Goal: Task Accomplishment & Management: Complete application form

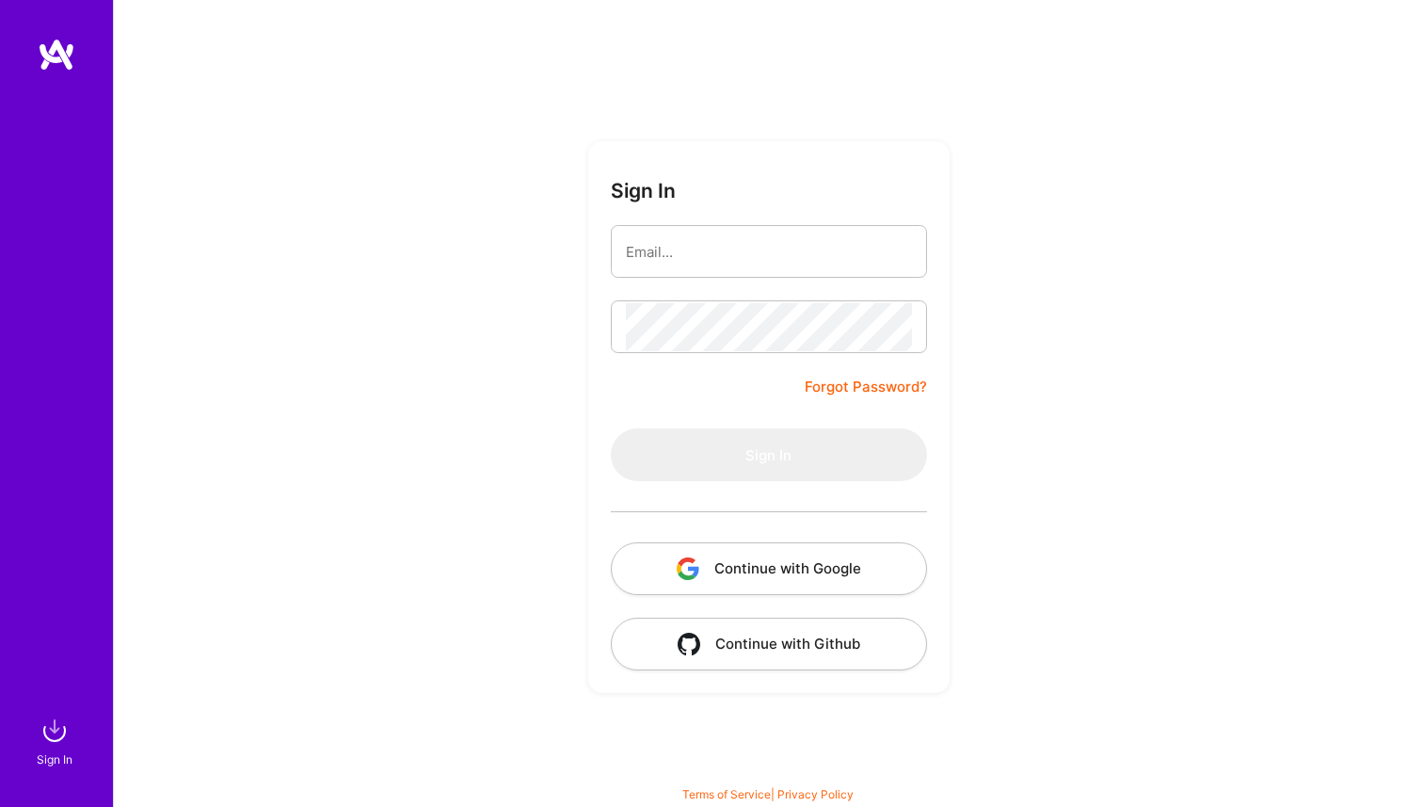
drag, startPoint x: 0, startPoint y: 0, endPoint x: 856, endPoint y: 561, distance: 1023.1
click at [856, 561] on button "Continue with Google" at bounding box center [769, 568] width 316 height 53
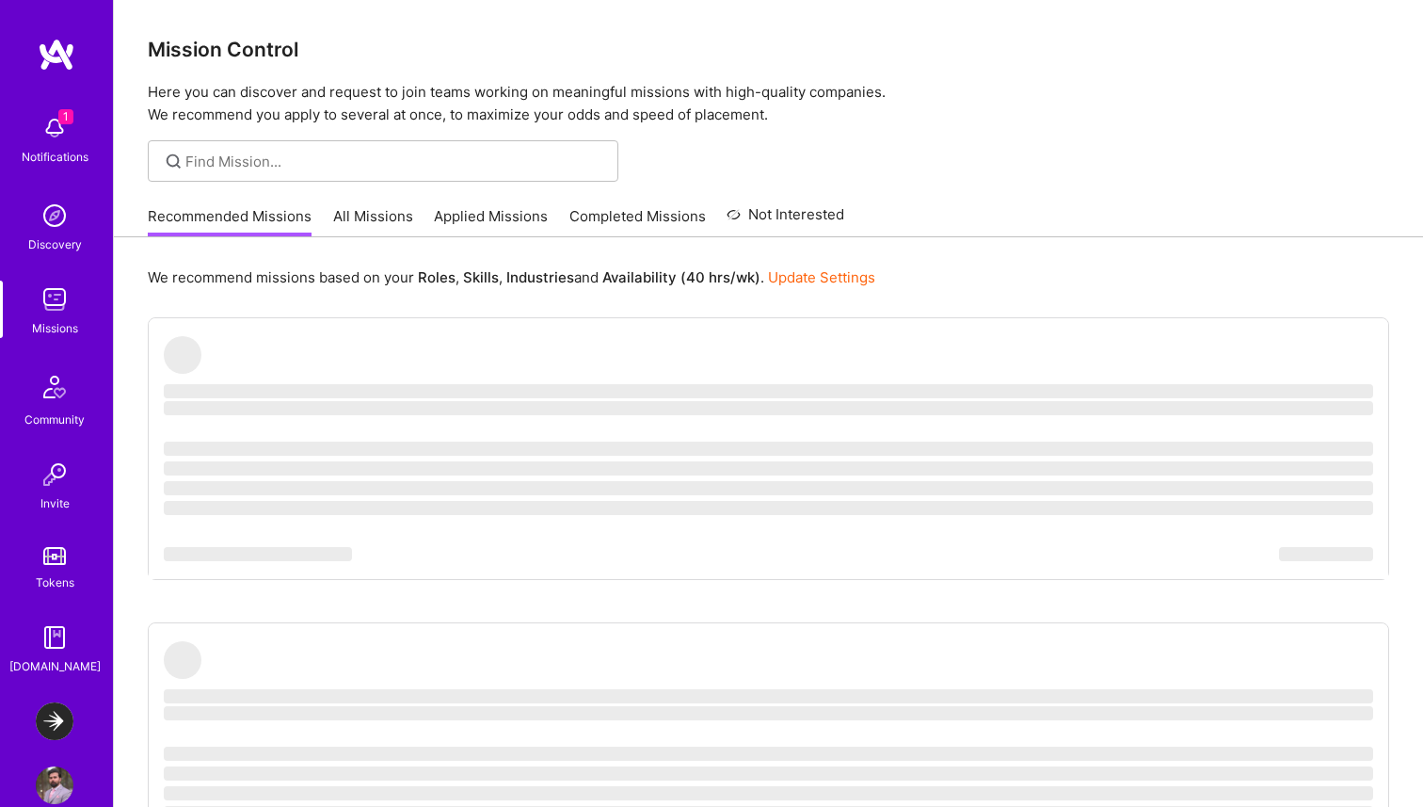
click at [379, 150] on div at bounding box center [383, 160] width 471 height 41
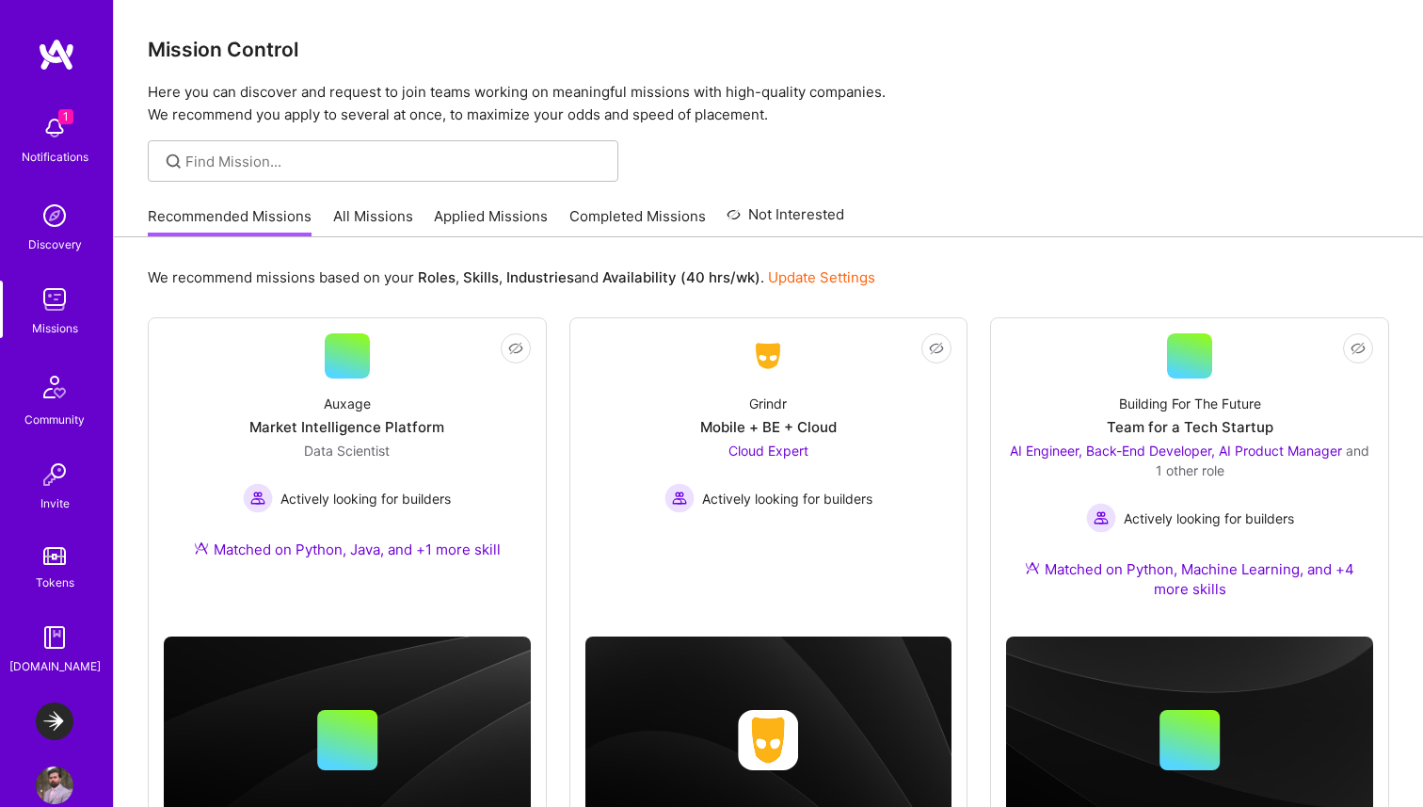
click at [103, 133] on div "1 Notifications" at bounding box center [54, 137] width 117 height 65
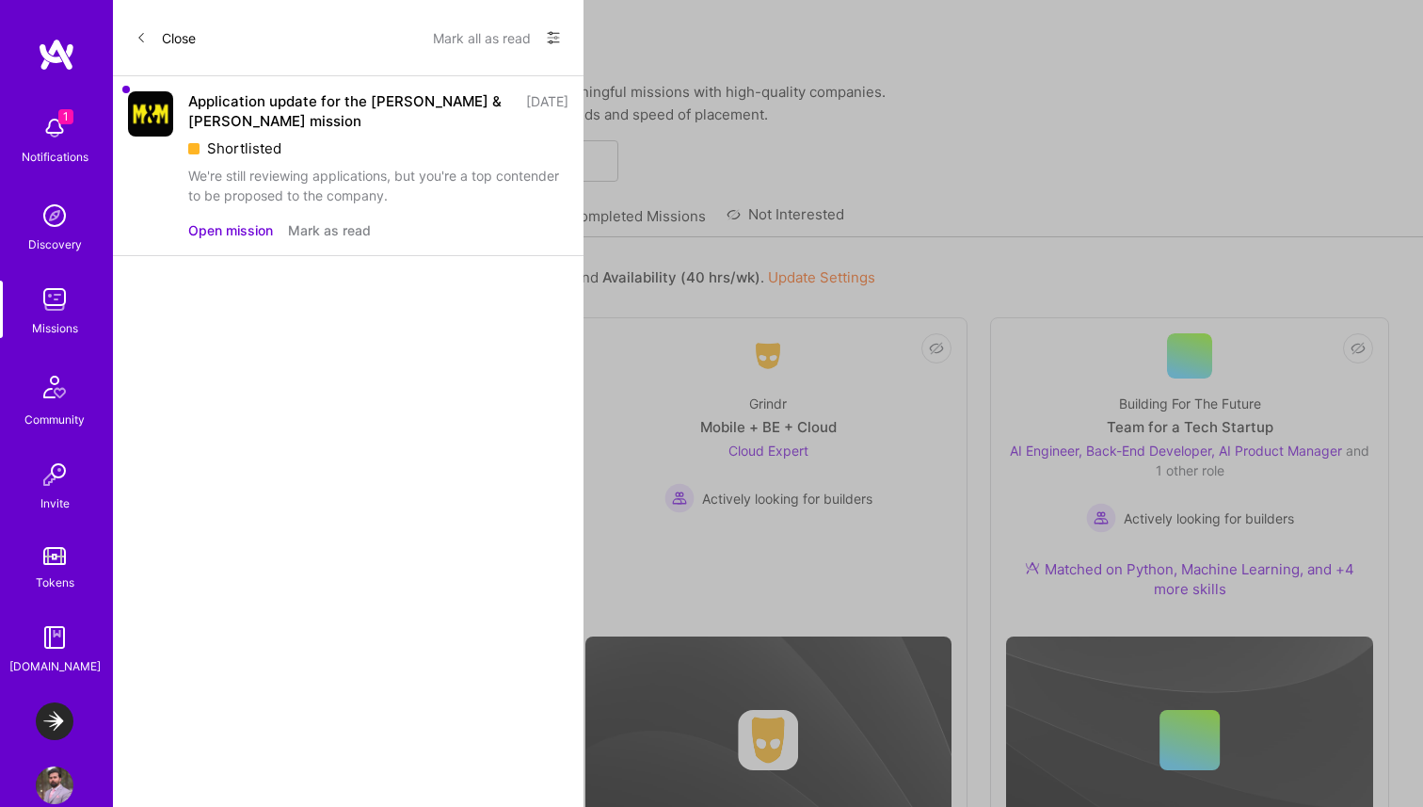
click at [222, 237] on button "Open mission" at bounding box center [230, 230] width 85 height 20
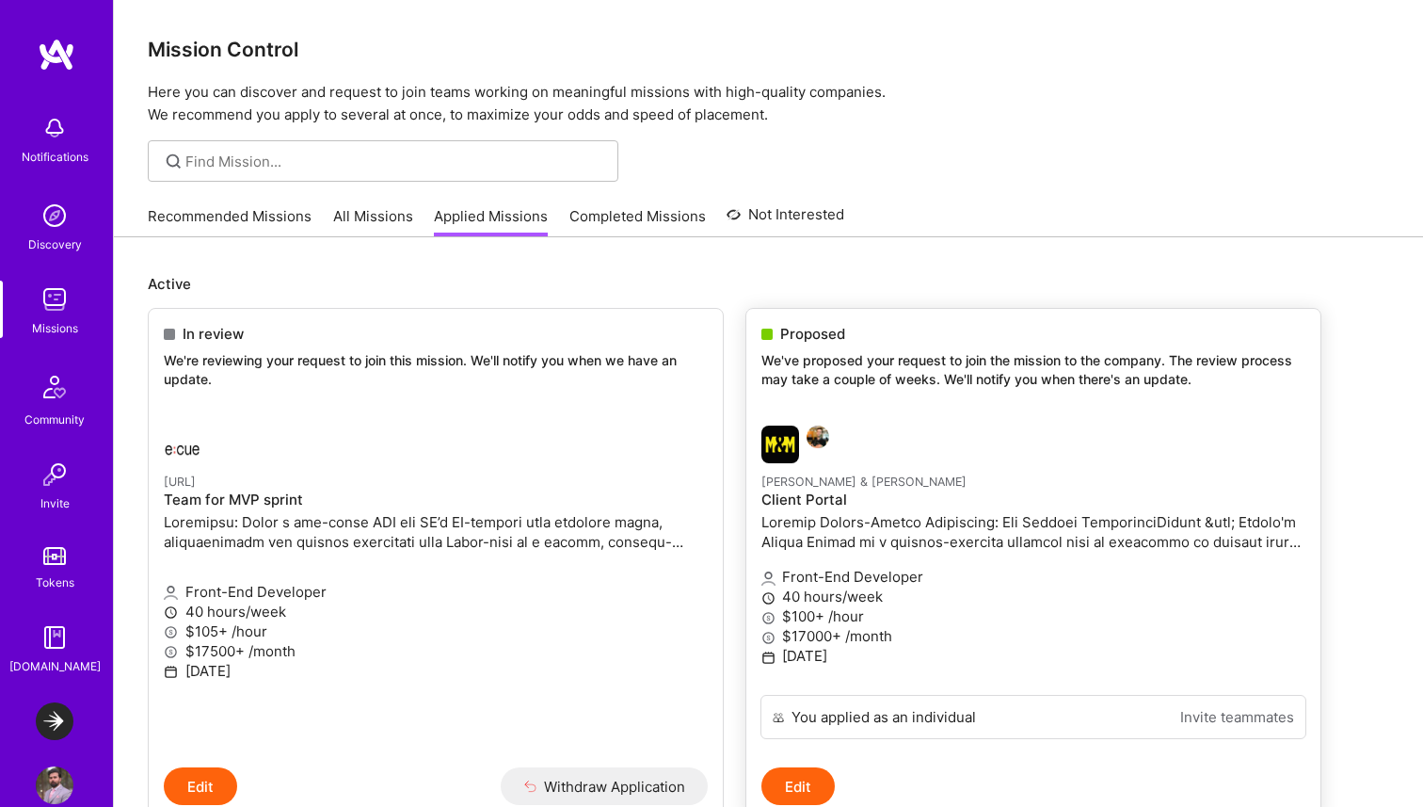
click at [905, 460] on div at bounding box center [942, 444] width 362 height 38
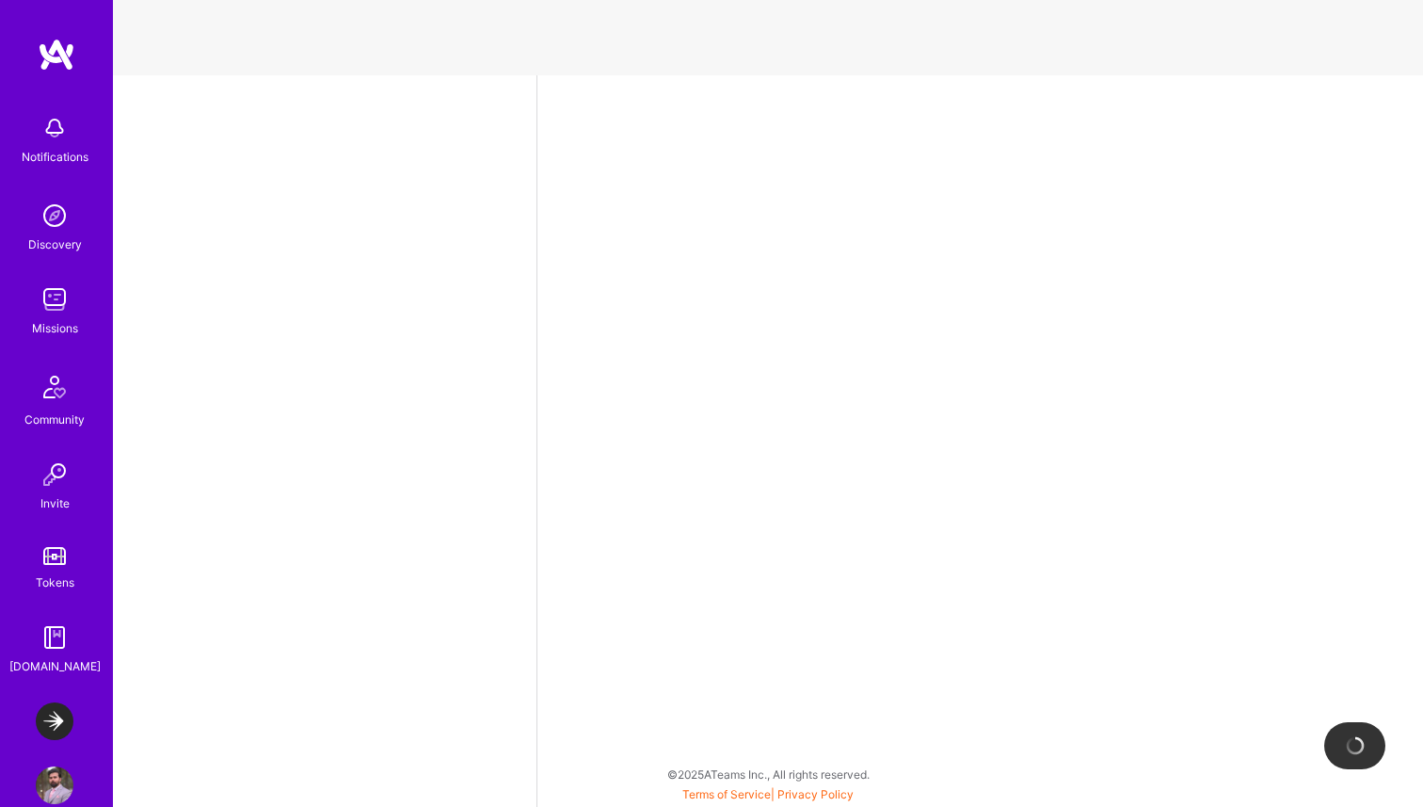
select select "CA"
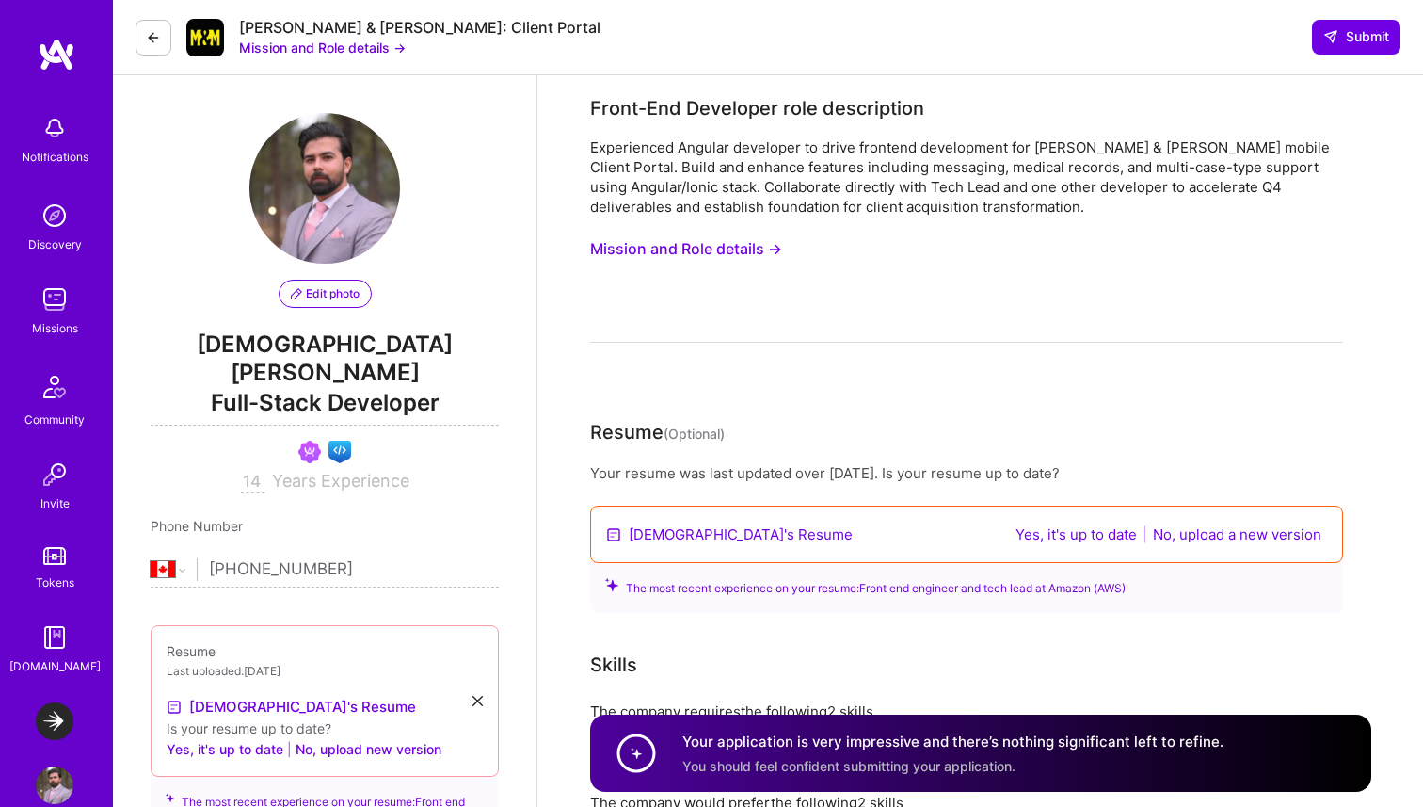
click at [62, 395] on img at bounding box center [54, 386] width 45 height 45
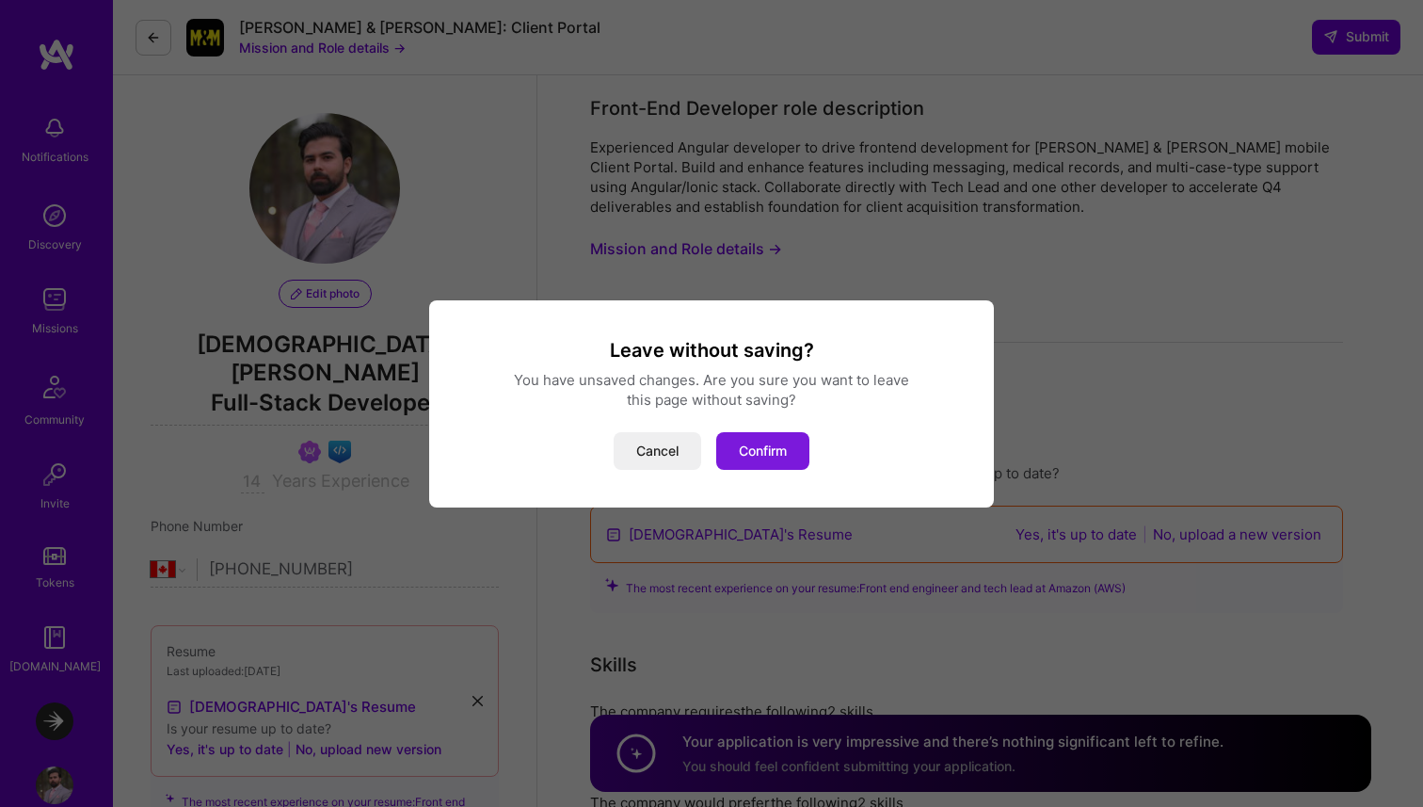
click at [784, 448] on button "Confirm" at bounding box center [762, 451] width 93 height 38
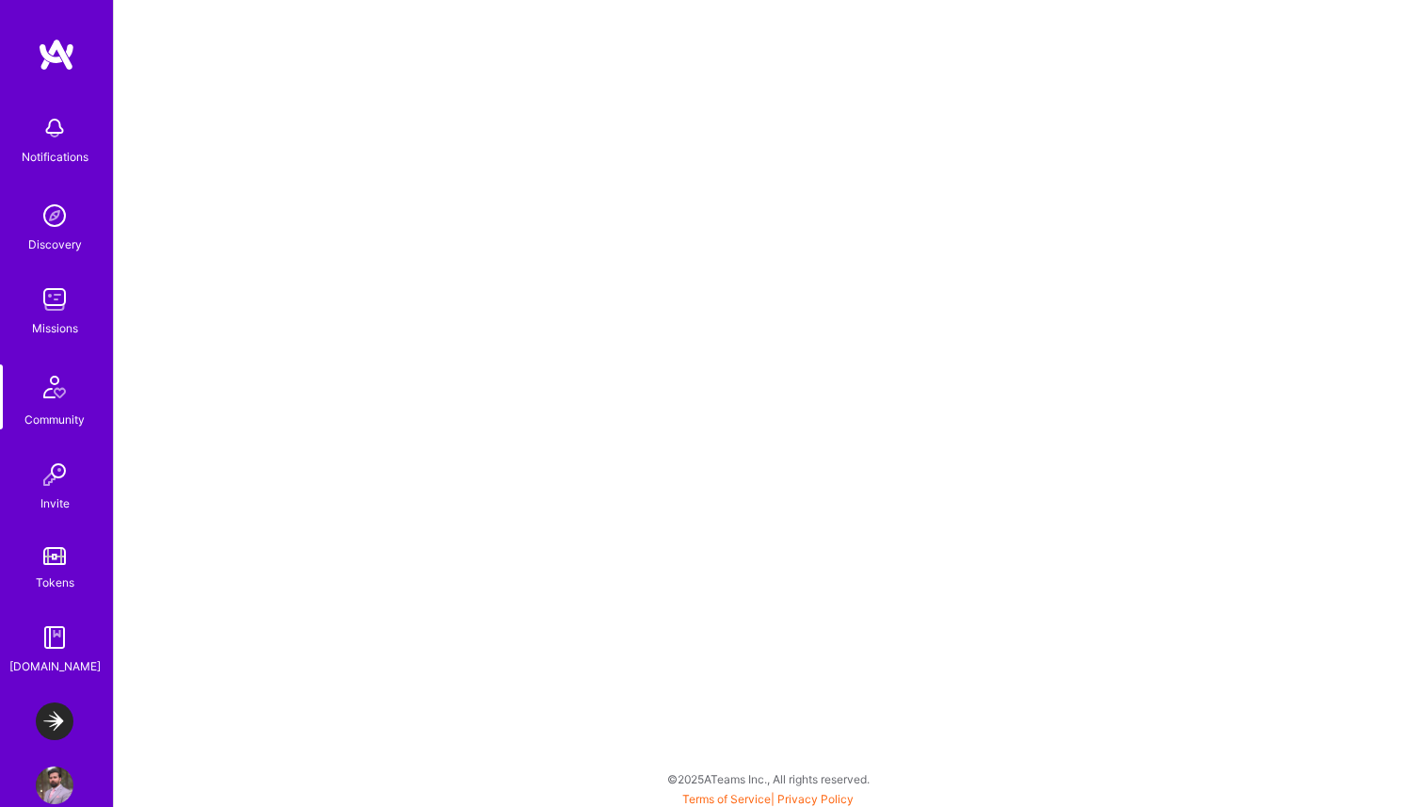
click at [49, 216] on img at bounding box center [55, 216] width 38 height 38
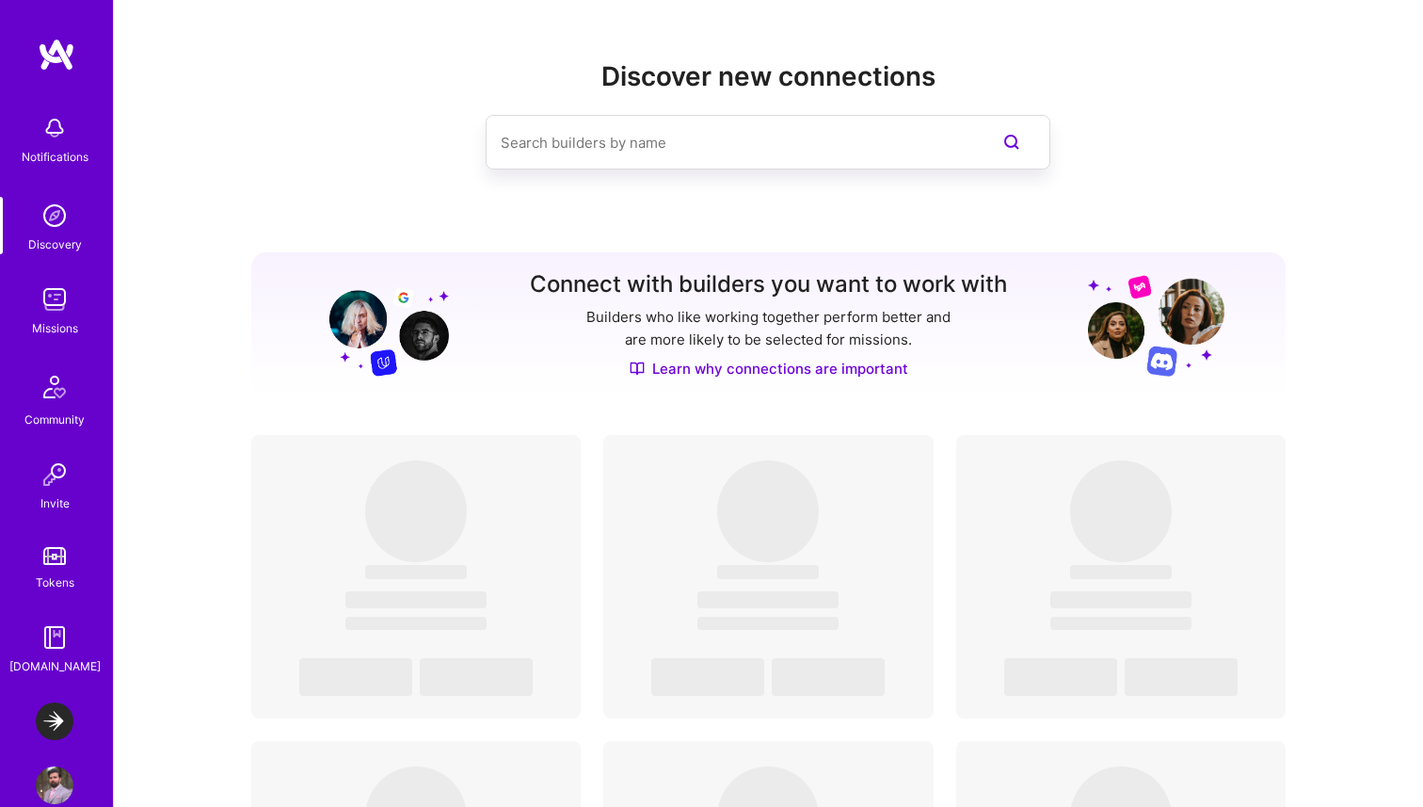
click at [51, 407] on img at bounding box center [54, 386] width 45 height 45
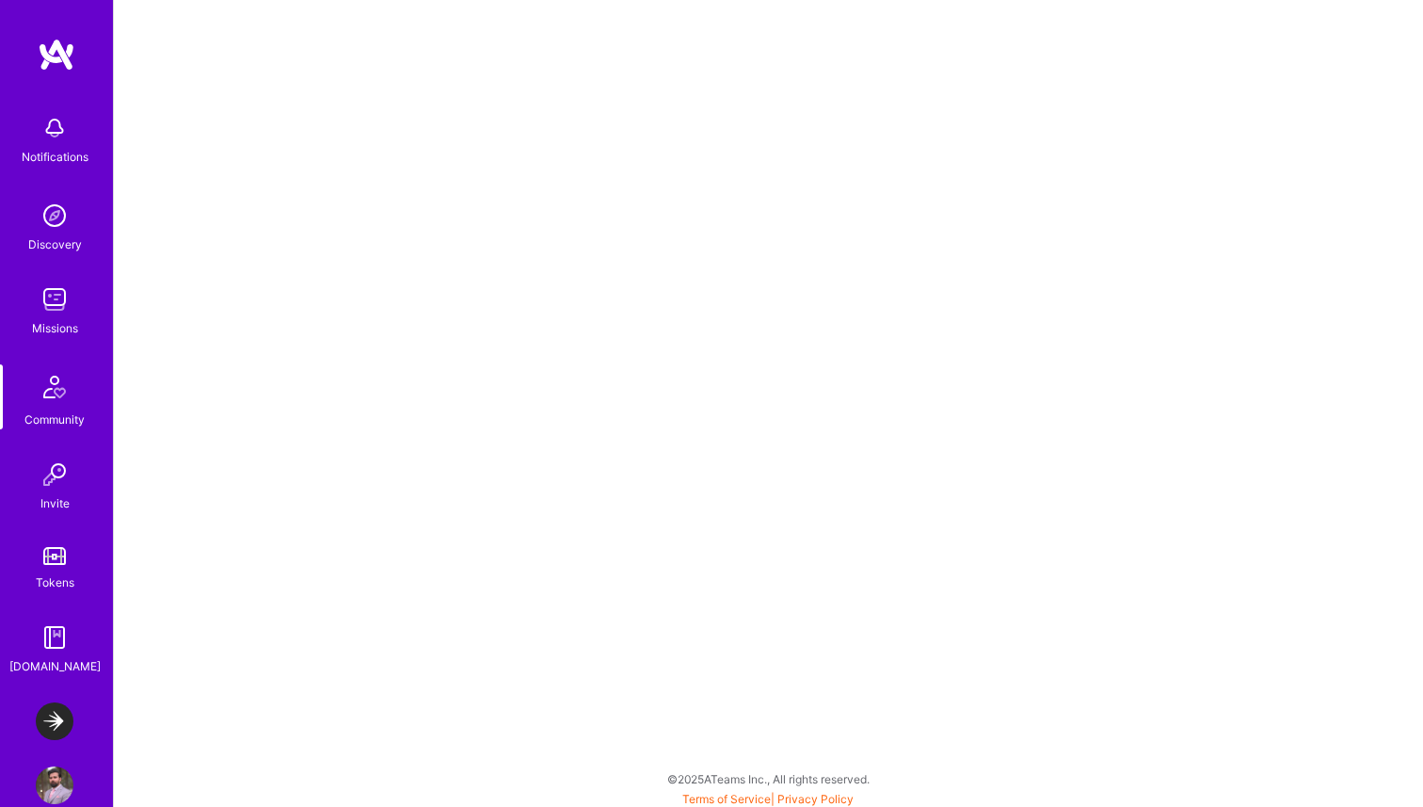
click at [52, 147] on div "Notifications" at bounding box center [55, 157] width 67 height 20
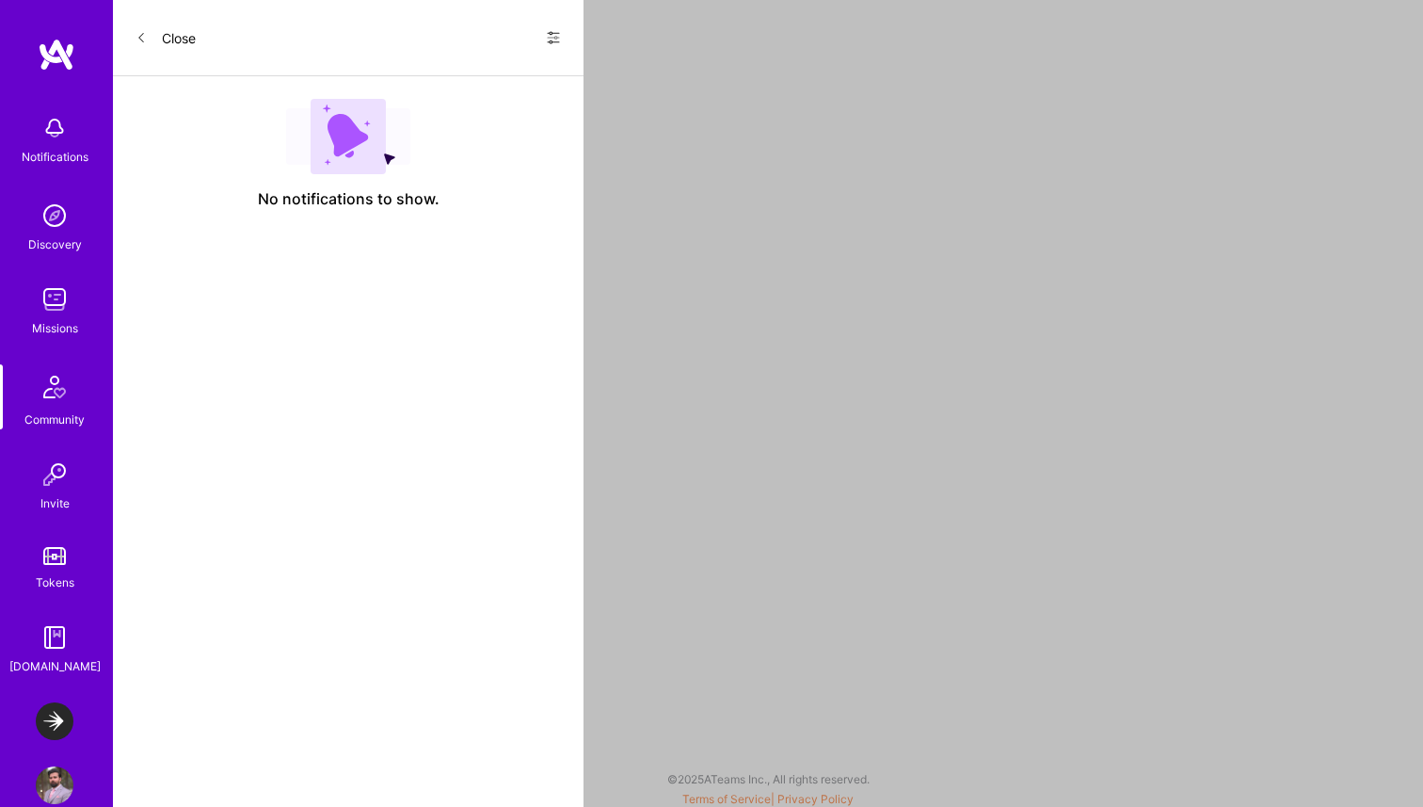
click at [65, 713] on img at bounding box center [55, 721] width 38 height 38
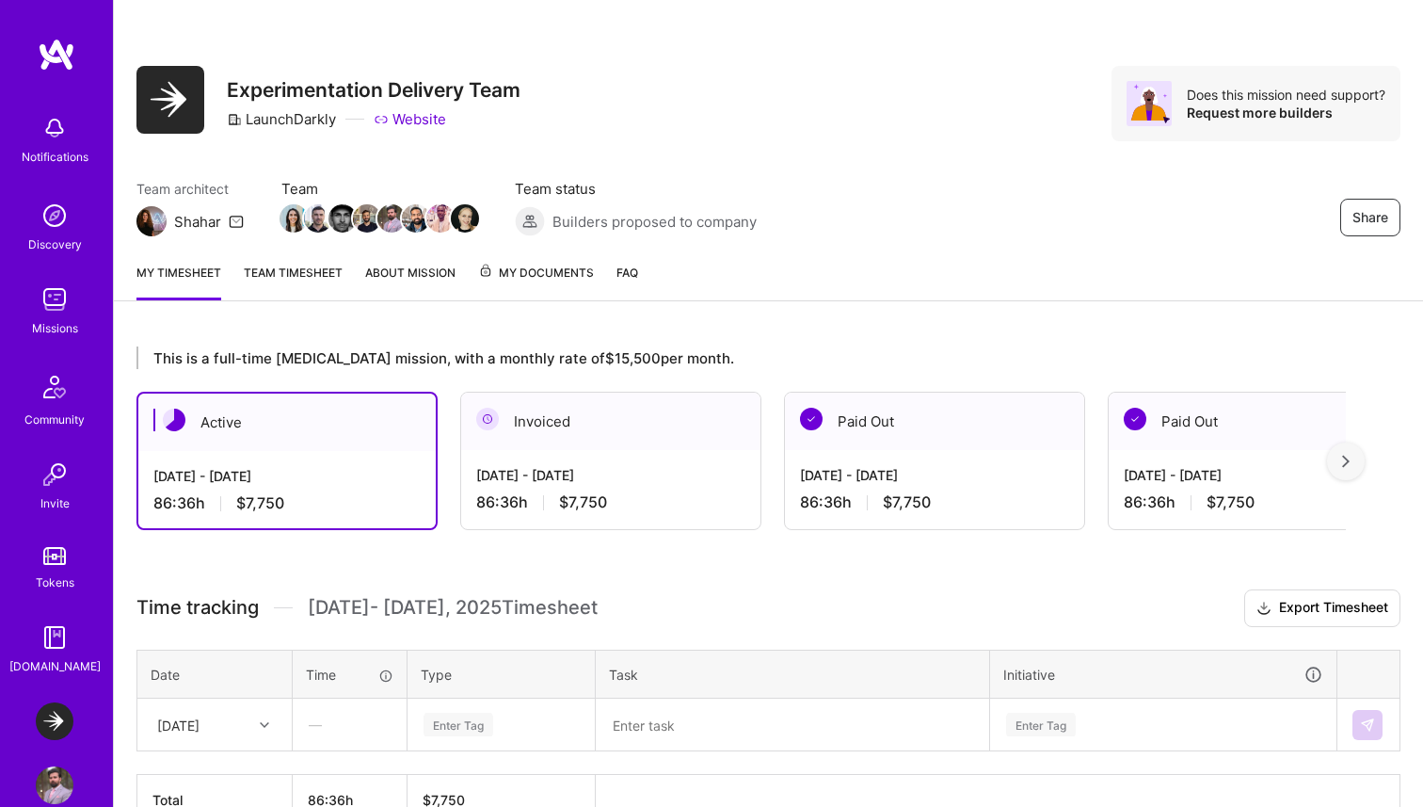
click at [889, 259] on div "My timesheet Team timesheet About Mission My Documents FAQ" at bounding box center [768, 275] width 1309 height 54
click at [65, 234] on div "Discovery" at bounding box center [55, 244] width 54 height 20
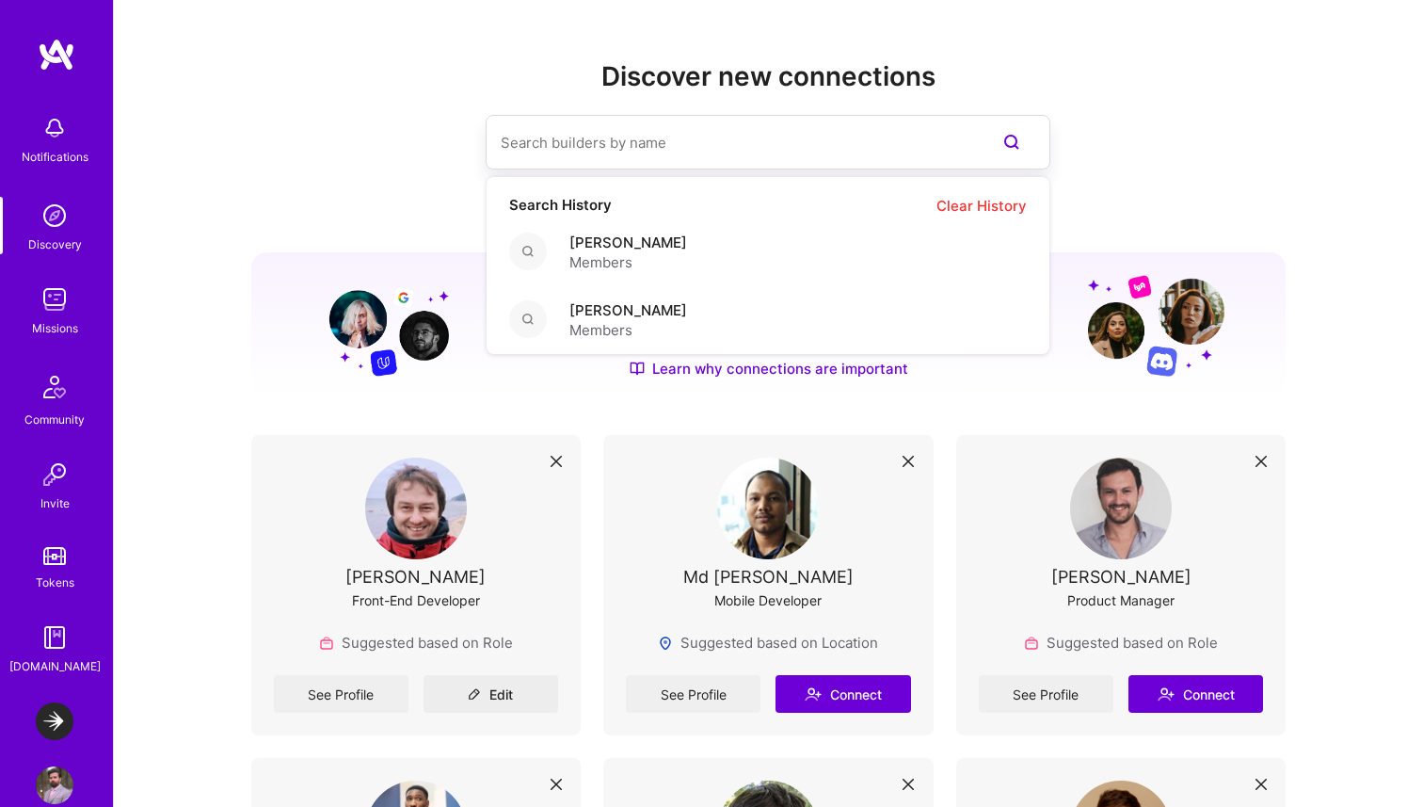
click at [593, 142] on input at bounding box center [730, 143] width 459 height 48
paste input "Gabriel Taveira"
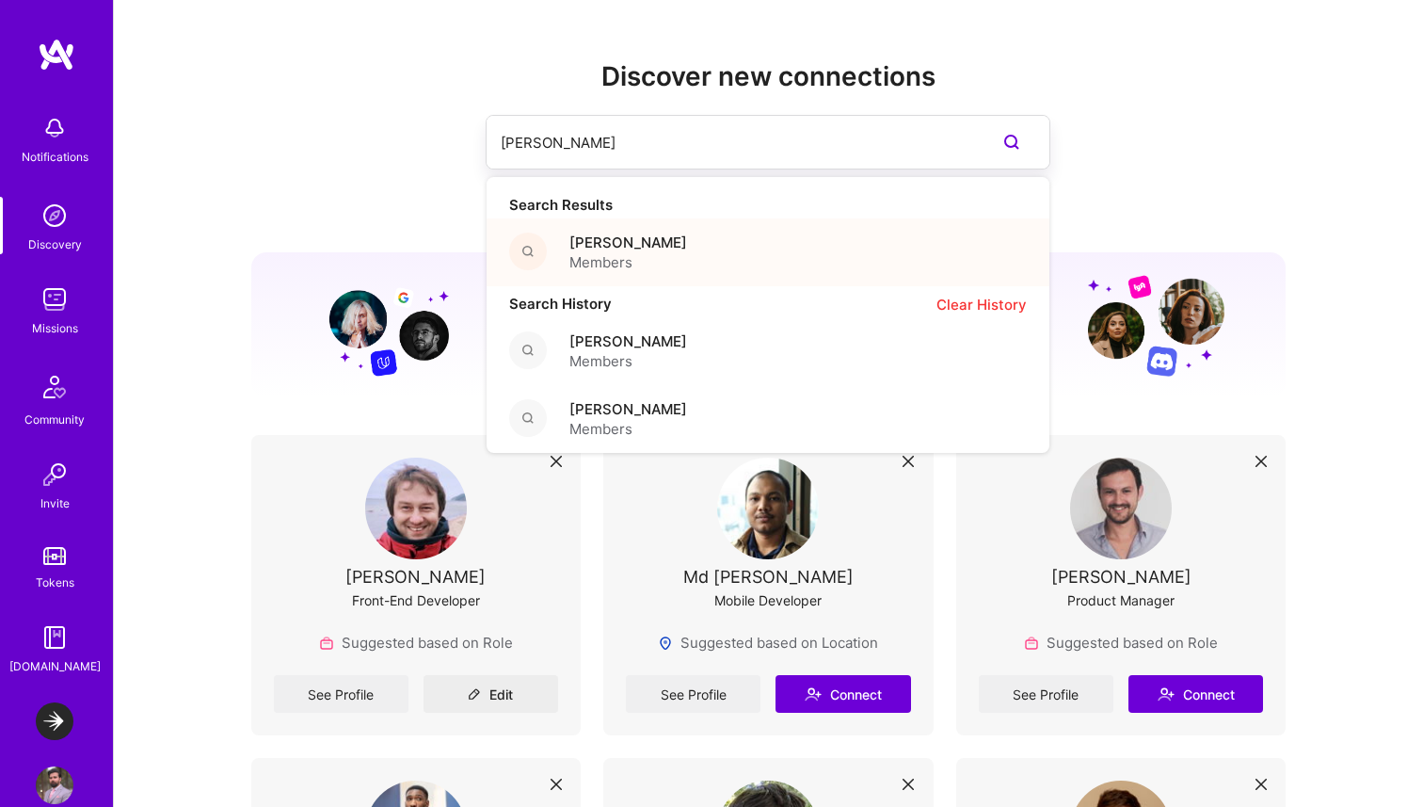
type input "Gabriel Taveira"
click at [635, 257] on span "Members" at bounding box center [628, 262] width 118 height 20
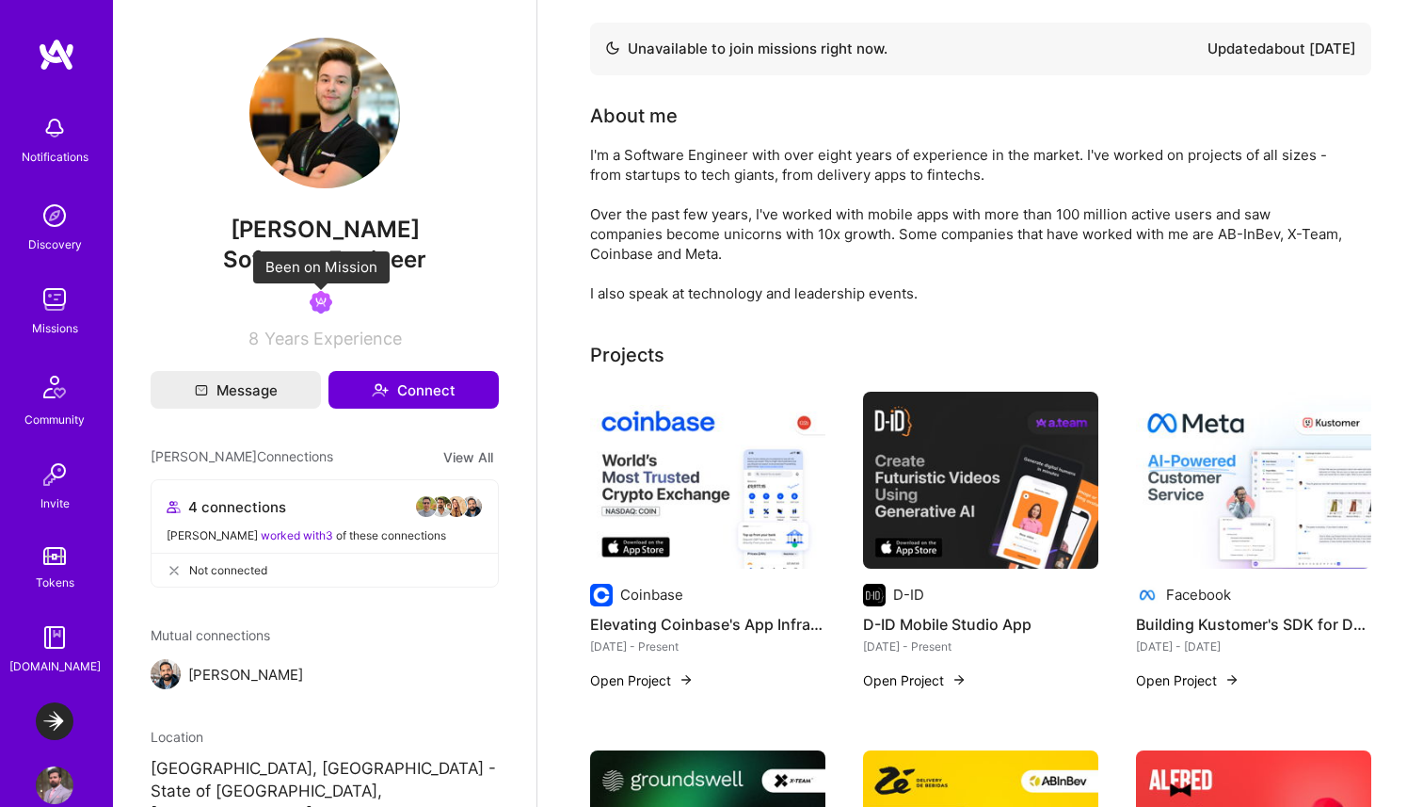
click at [315, 305] on img at bounding box center [321, 302] width 23 height 23
click at [676, 273] on div "I'm a Software Engineer with over eight years of experience in the market. I've…" at bounding box center [966, 224] width 753 height 158
click at [676, 272] on div "I'm a Software Engineer with over eight years of experience in the market. I've…" at bounding box center [966, 224] width 753 height 158
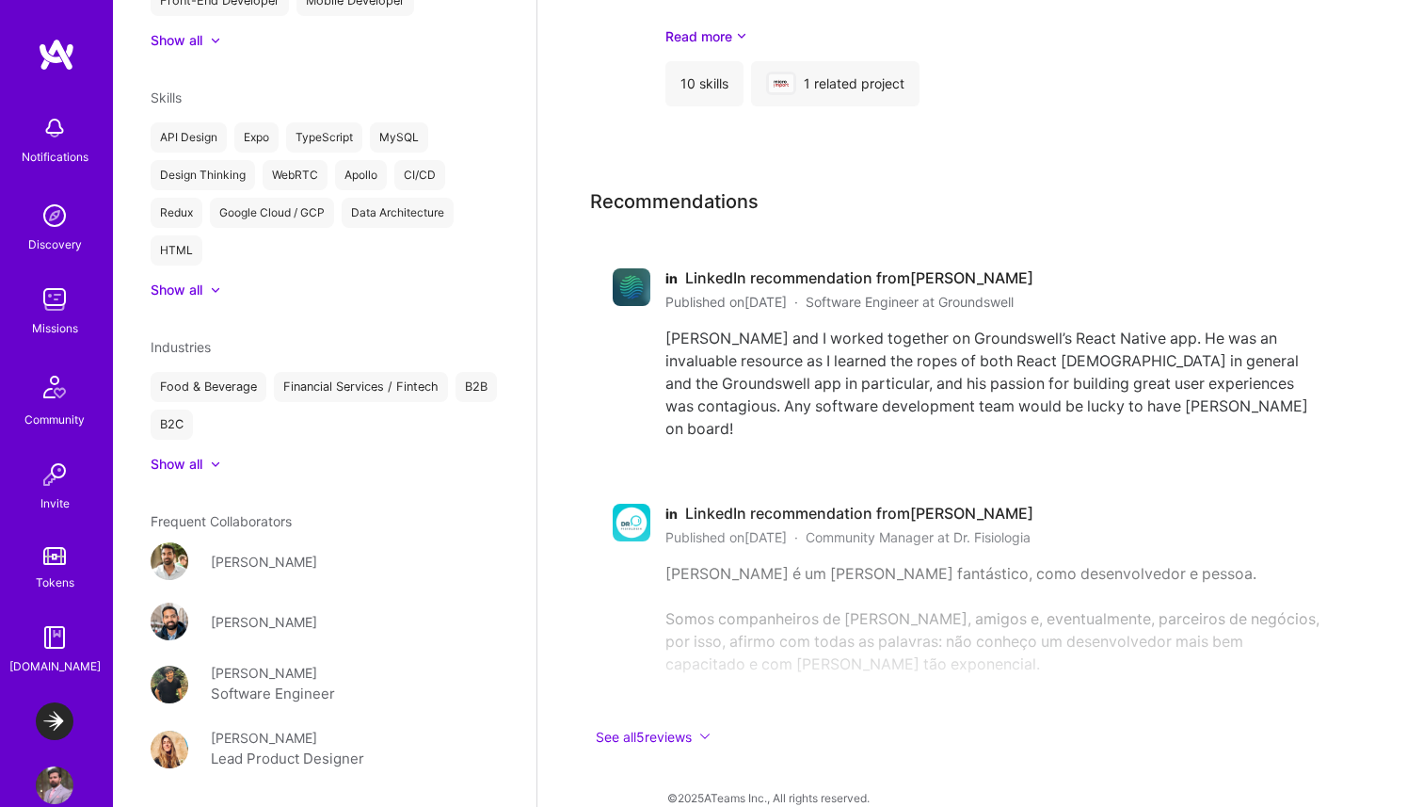
scroll to position [1076, 0]
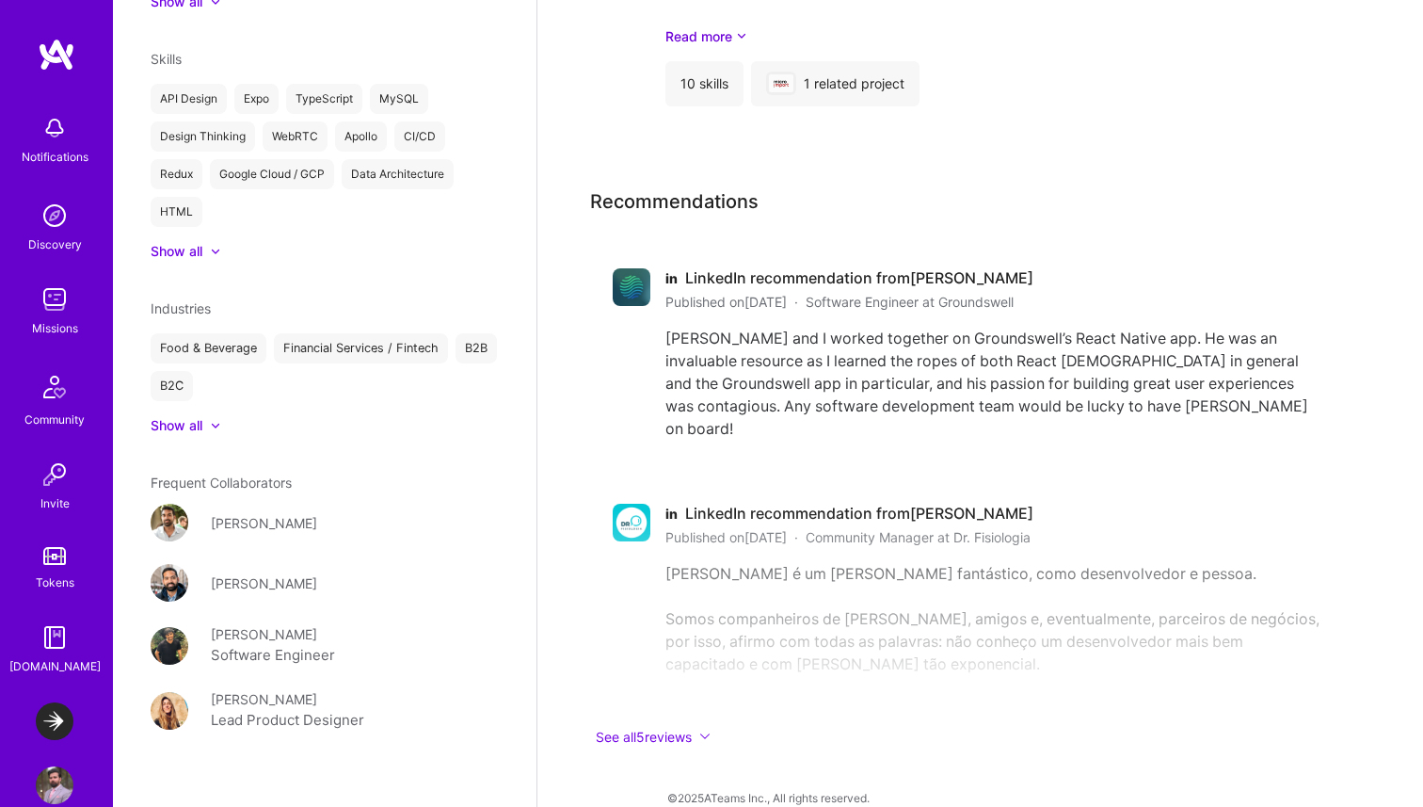
click at [309, 573] on div "Ricardo D'Alessandro" at bounding box center [264, 583] width 106 height 20
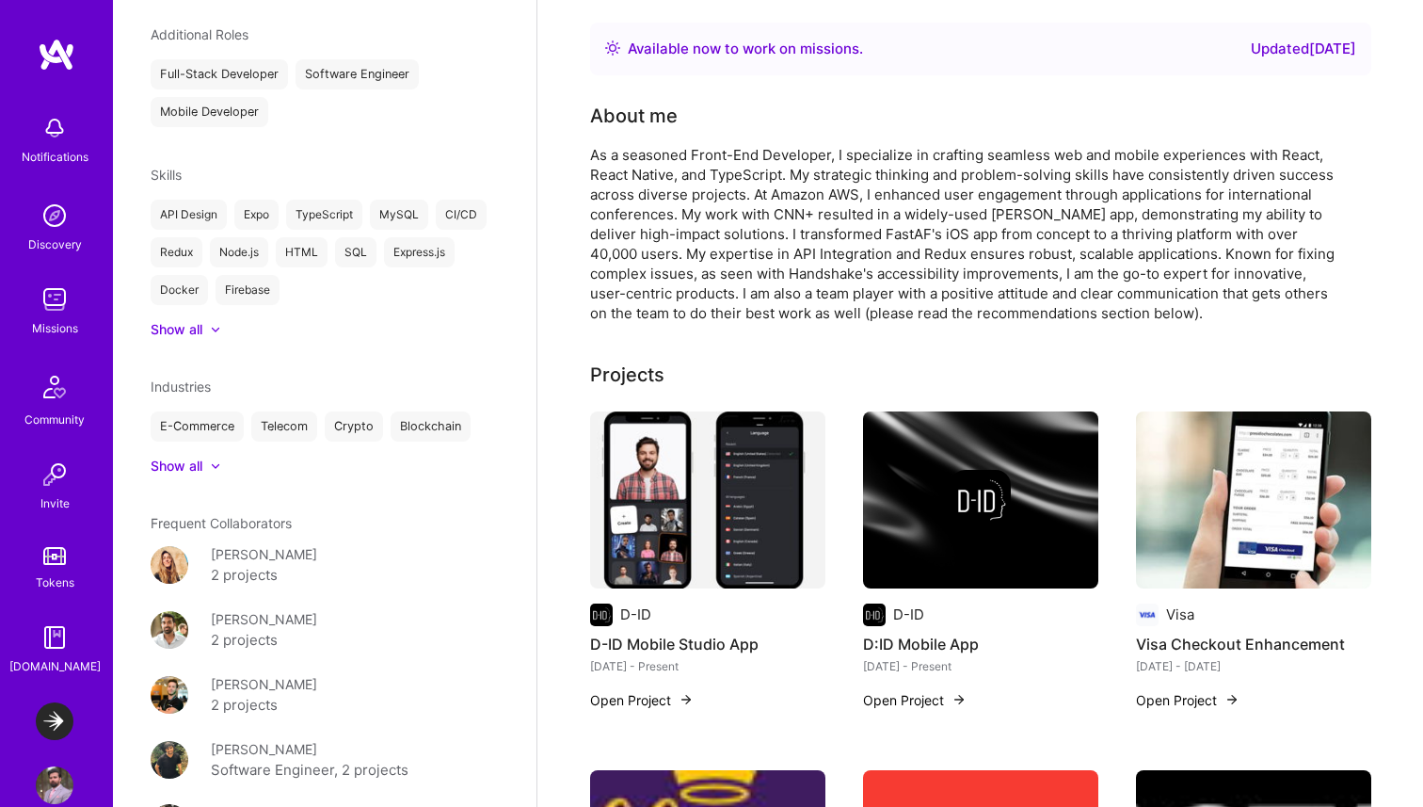
scroll to position [761, 0]
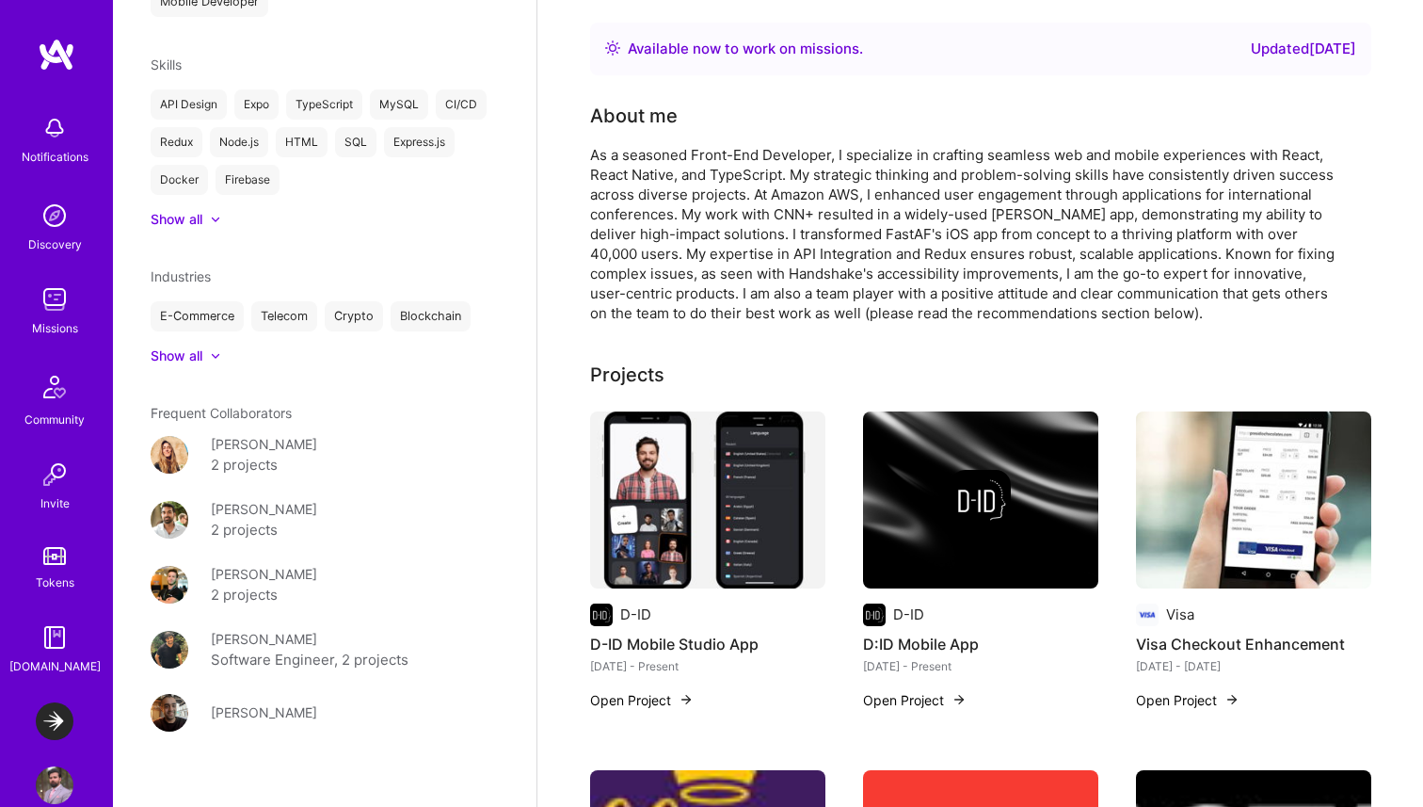
click at [309, 564] on div "Gabriel Taveira 2 projects" at bounding box center [325, 585] width 348 height 42
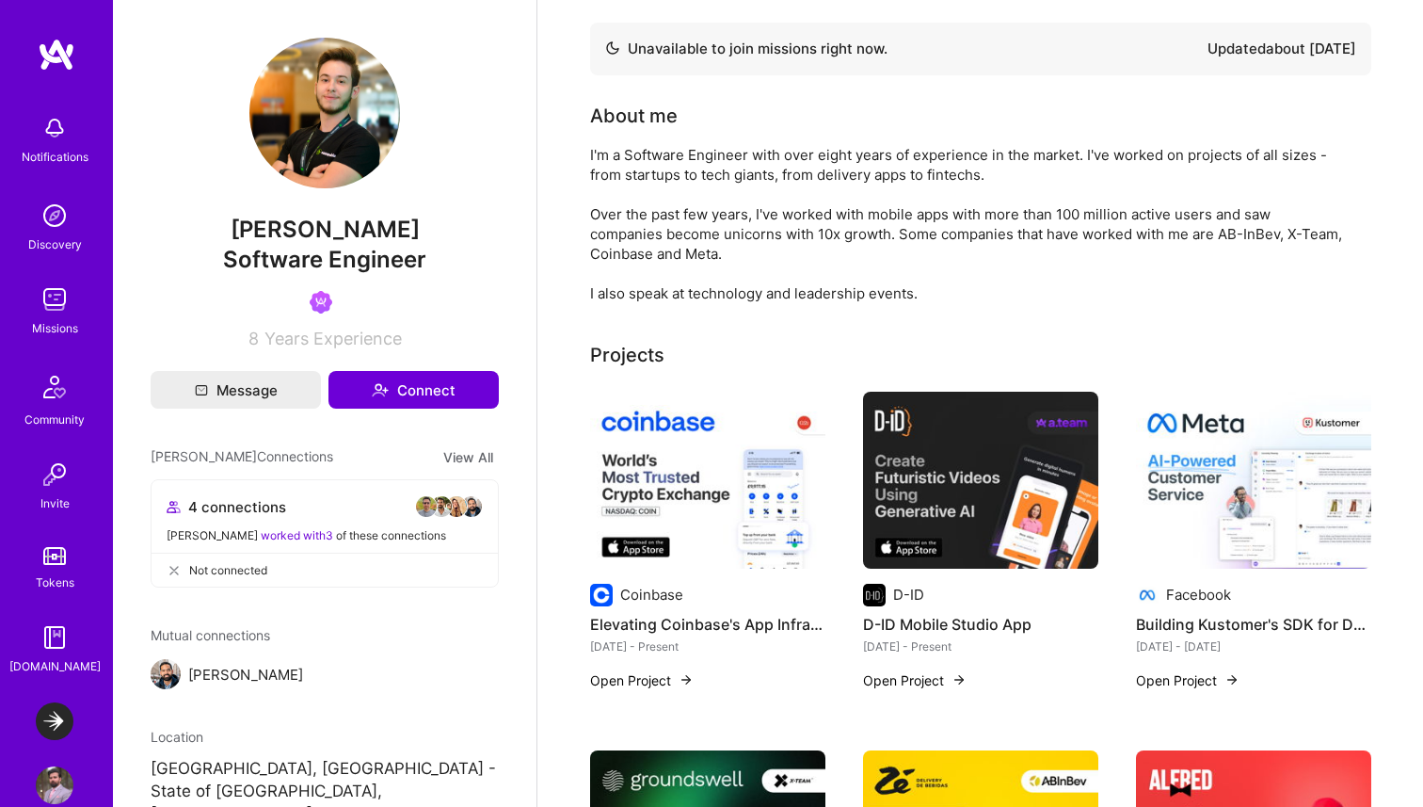
click at [65, 288] on img at bounding box center [55, 299] width 38 height 38
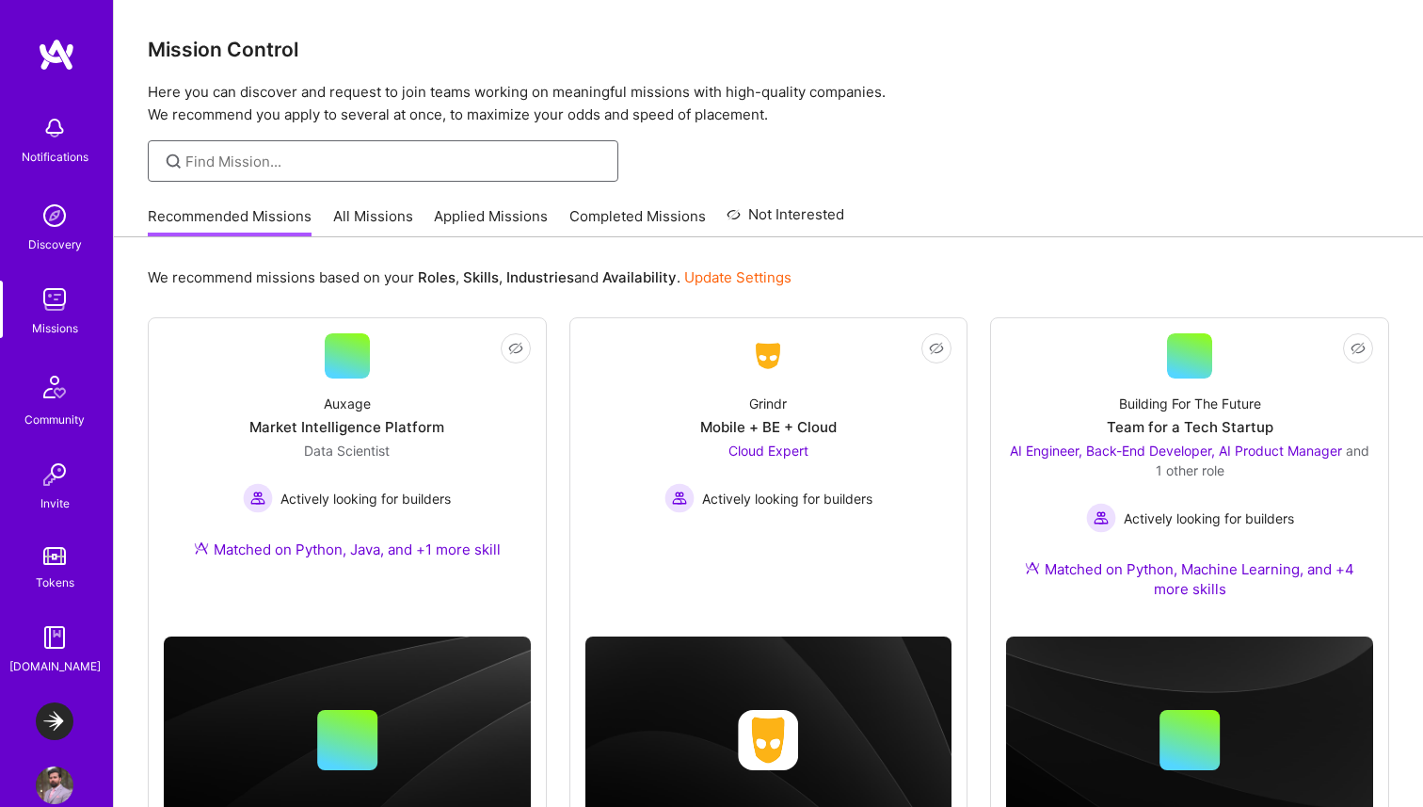
click at [329, 152] on input at bounding box center [394, 162] width 419 height 20
click at [46, 296] on img at bounding box center [55, 299] width 38 height 38
click at [46, 297] on img at bounding box center [55, 299] width 38 height 38
click at [45, 206] on img at bounding box center [55, 216] width 38 height 38
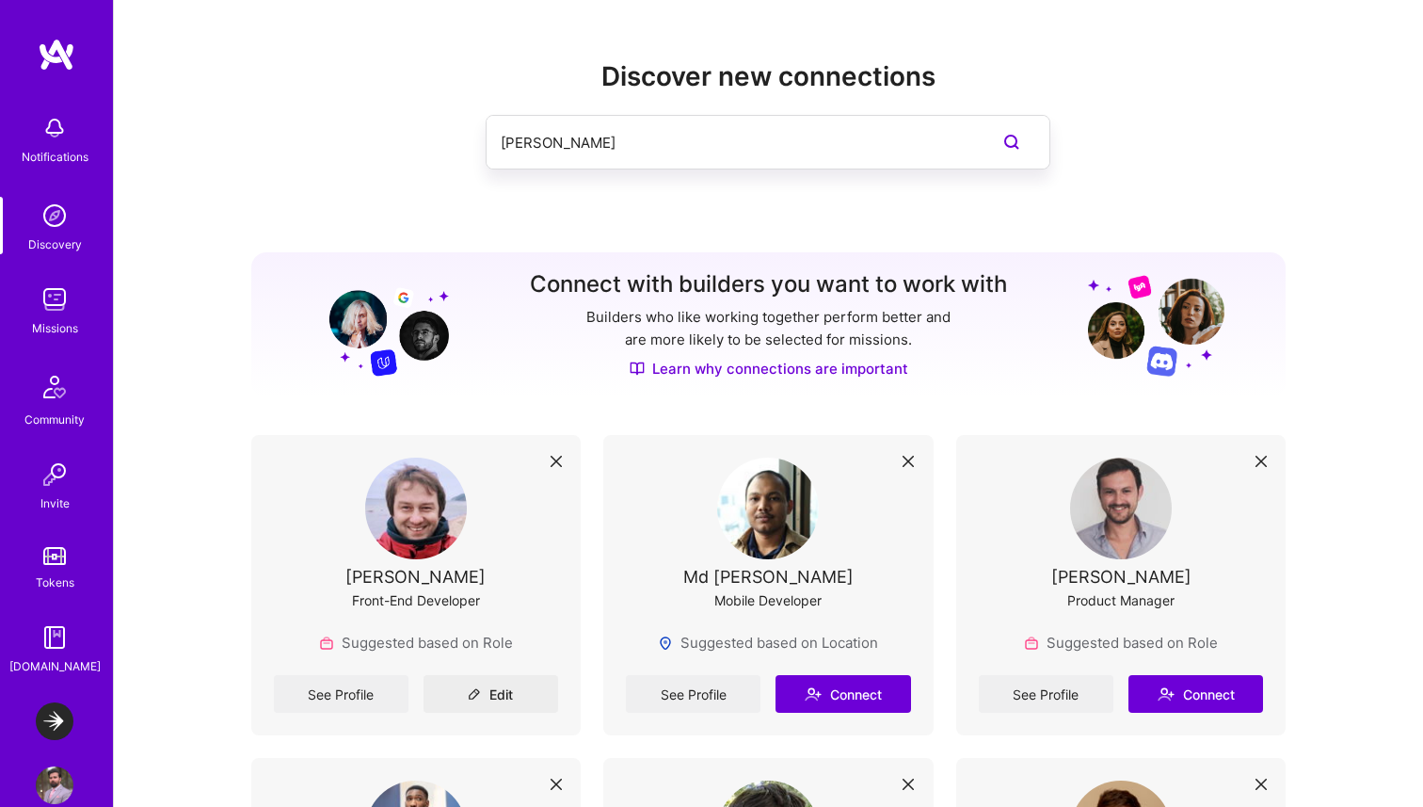
click at [58, 710] on img at bounding box center [55, 721] width 38 height 38
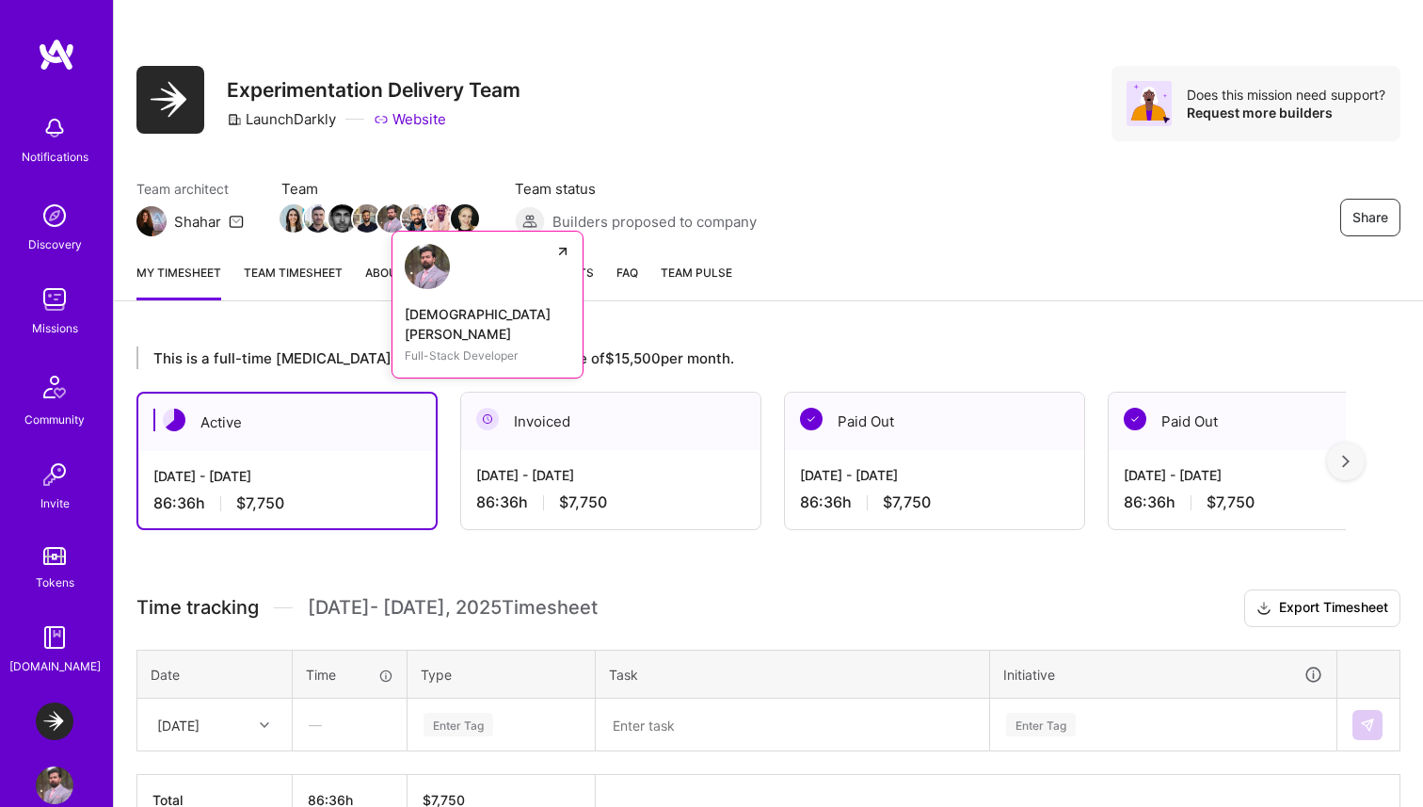
click at [387, 225] on img at bounding box center [391, 218] width 28 height 28
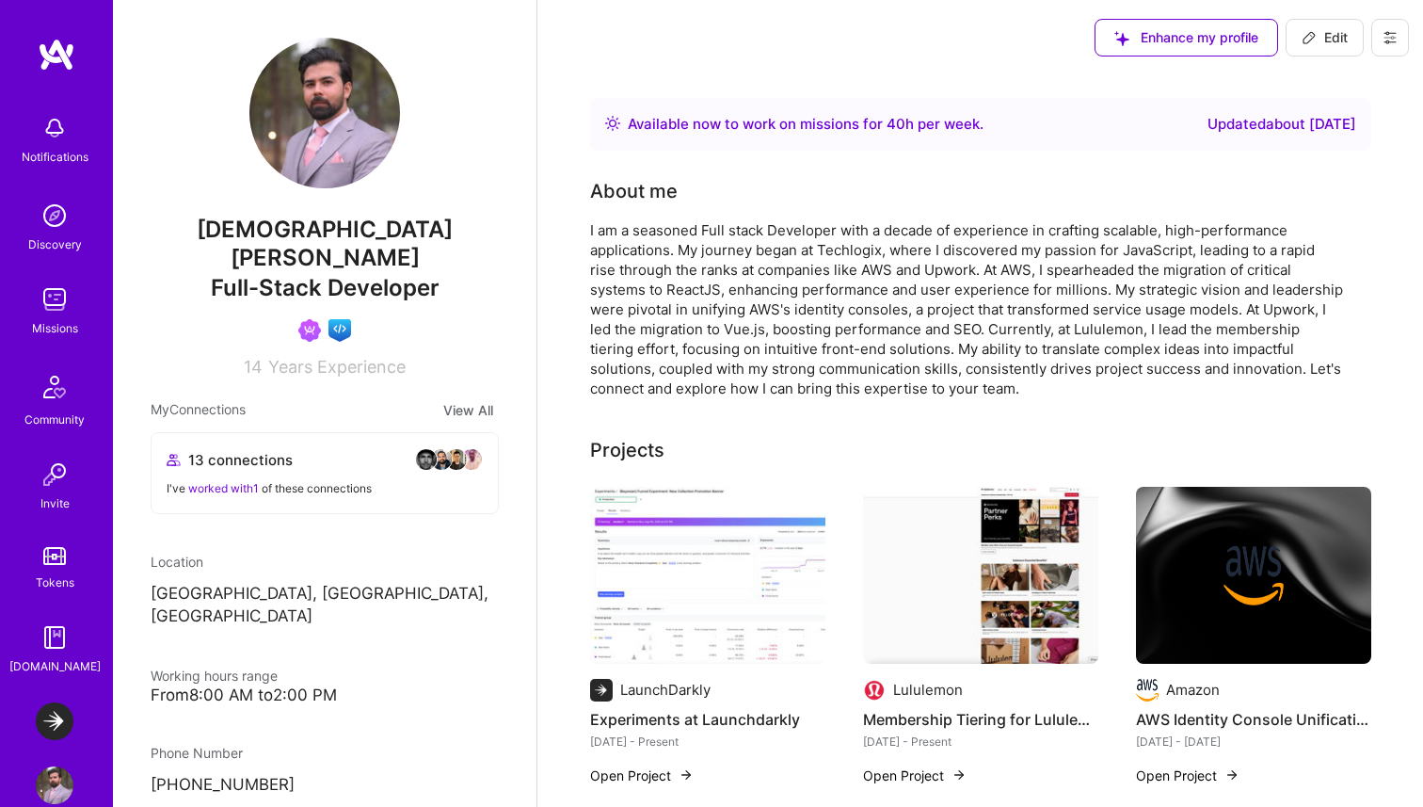
click at [48, 228] on img at bounding box center [55, 216] width 38 height 38
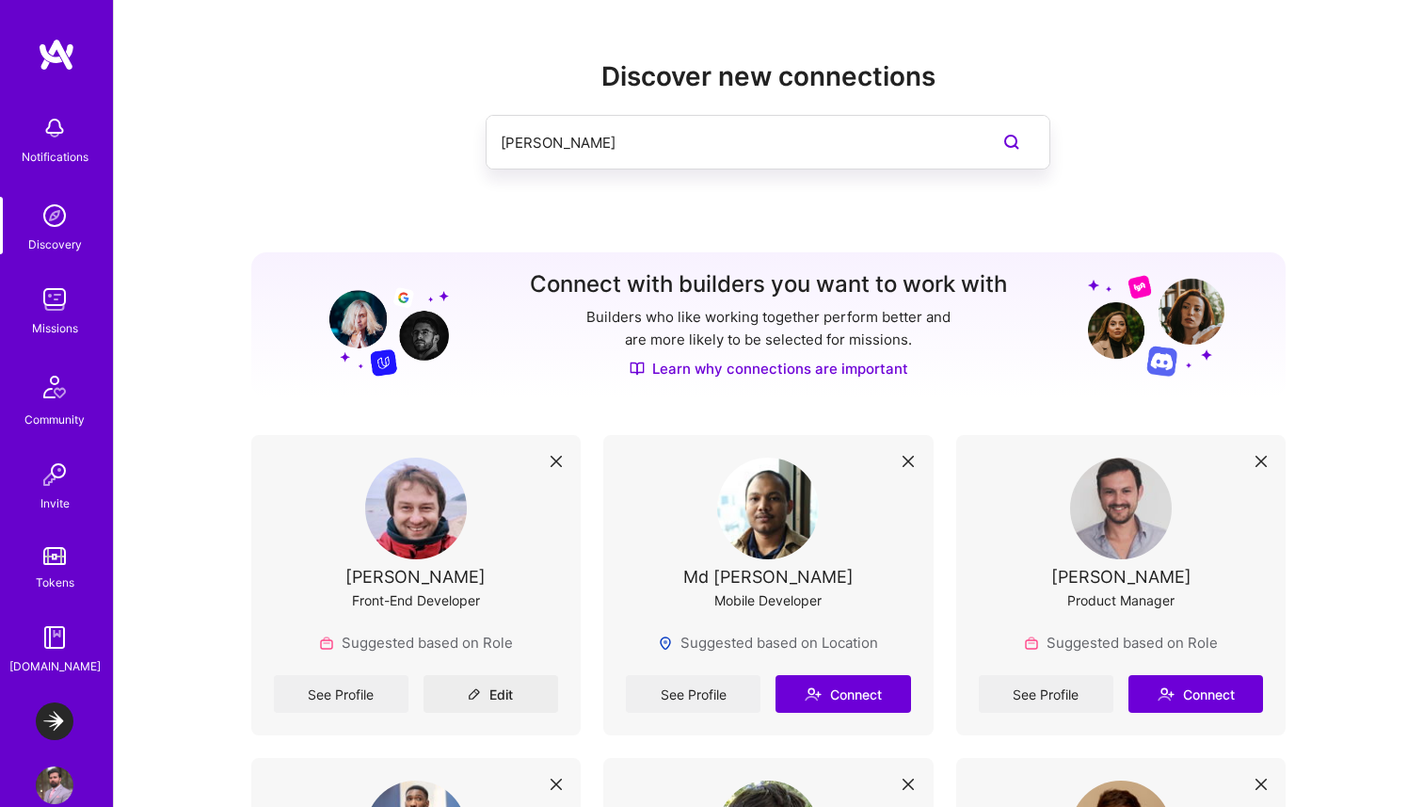
click at [532, 166] on div "Gabriel Taveira" at bounding box center [731, 142] width 488 height 53
click at [72, 291] on img at bounding box center [55, 299] width 38 height 38
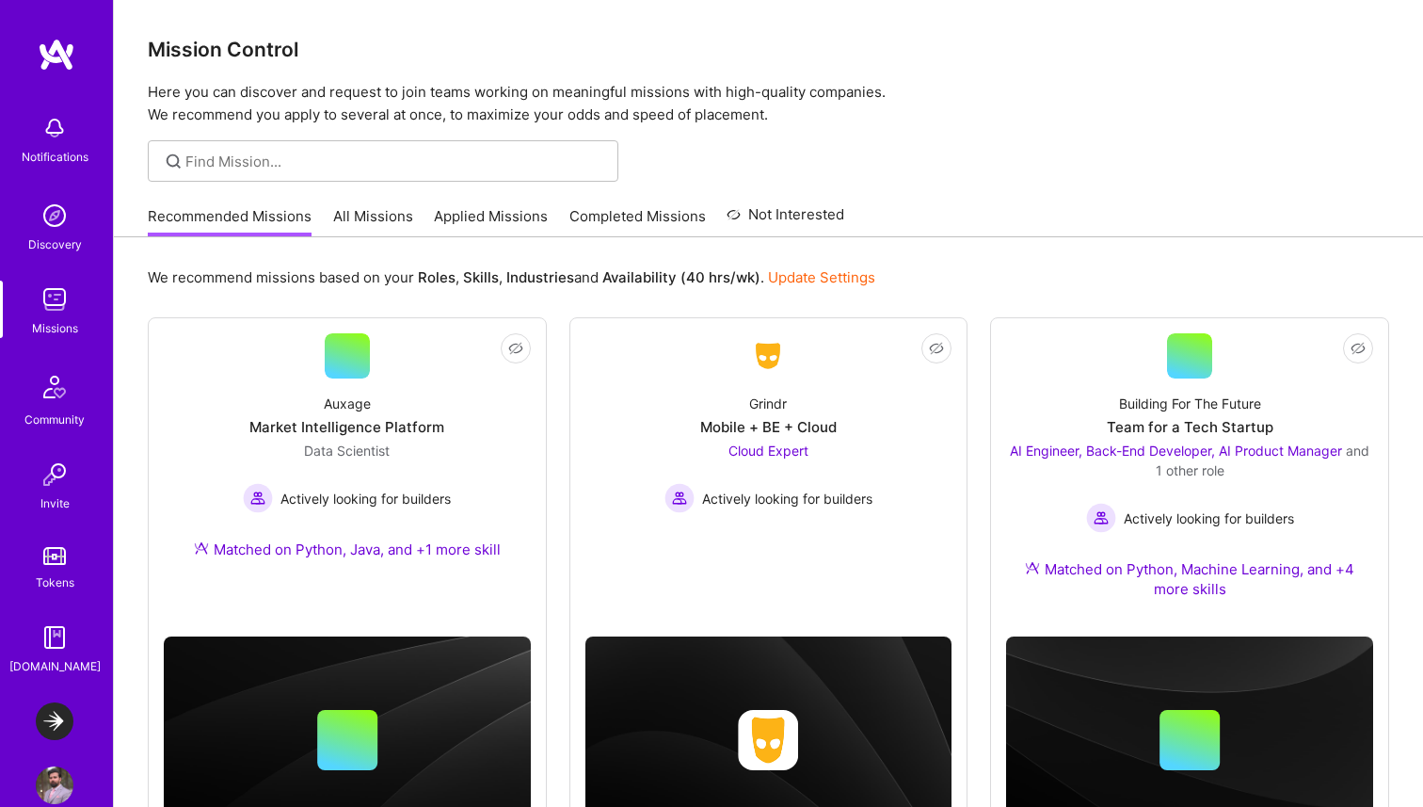
click at [68, 238] on div "Discovery" at bounding box center [55, 244] width 54 height 20
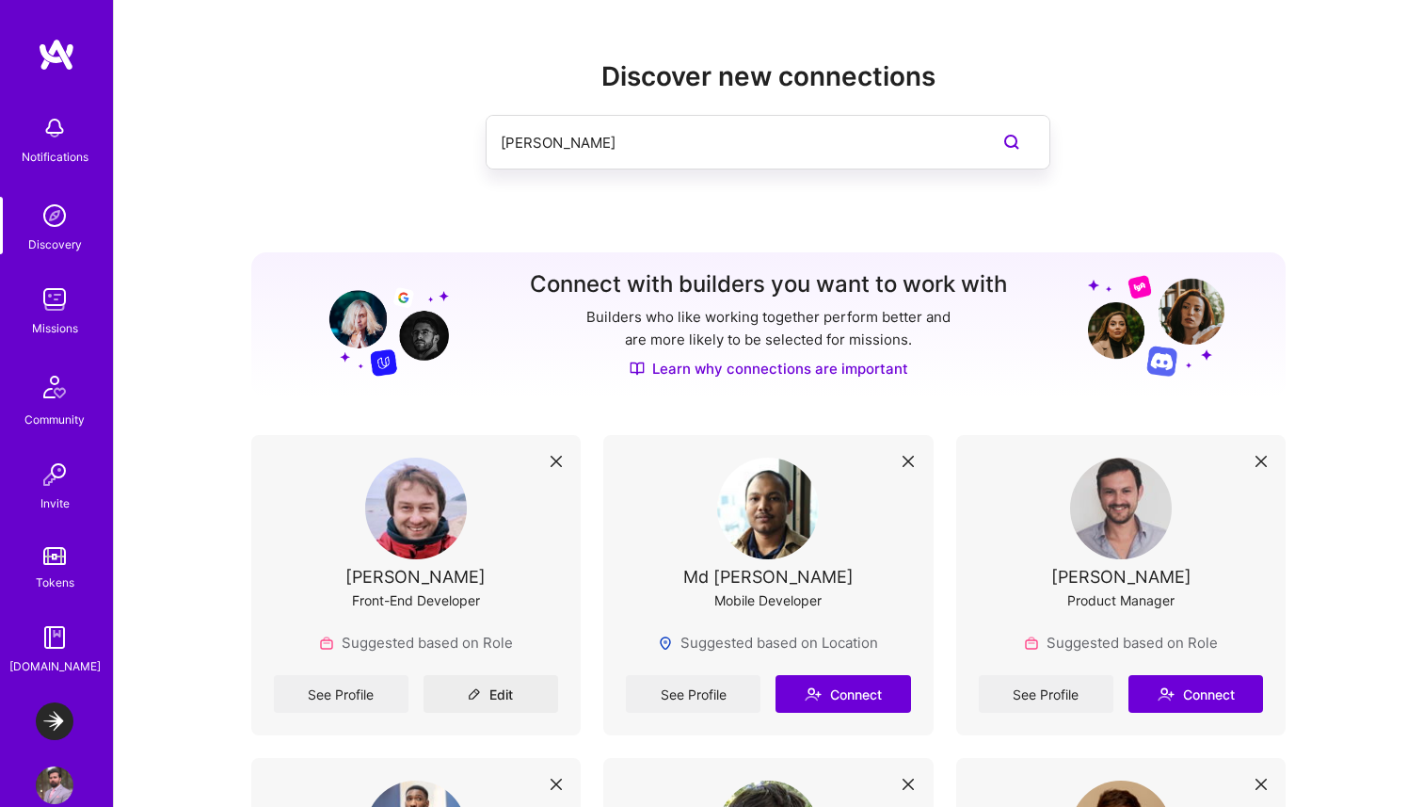
click at [544, 134] on input "Gabriel Taveira" at bounding box center [730, 143] width 459 height 48
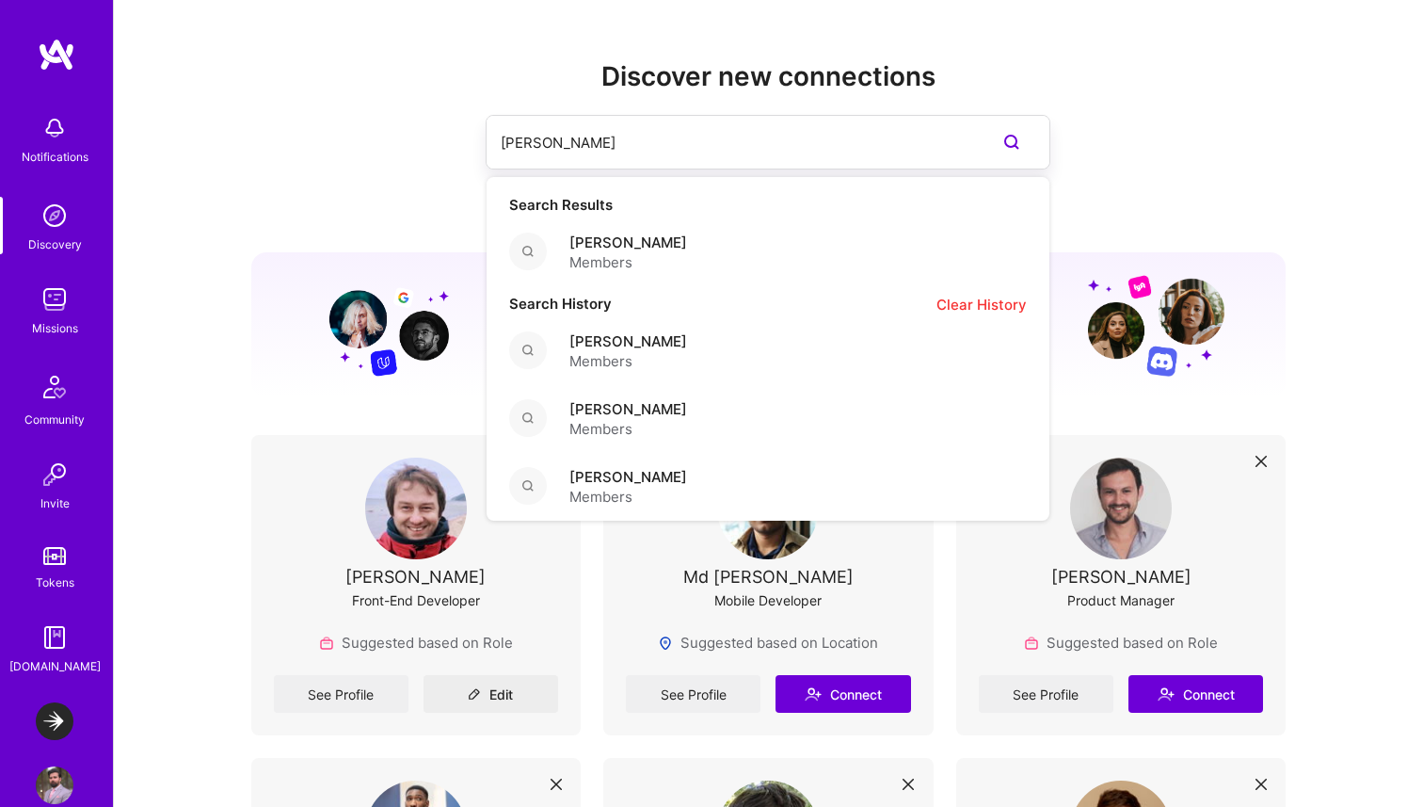
click at [544, 134] on input "Gabriel Taveira" at bounding box center [730, 143] width 459 height 48
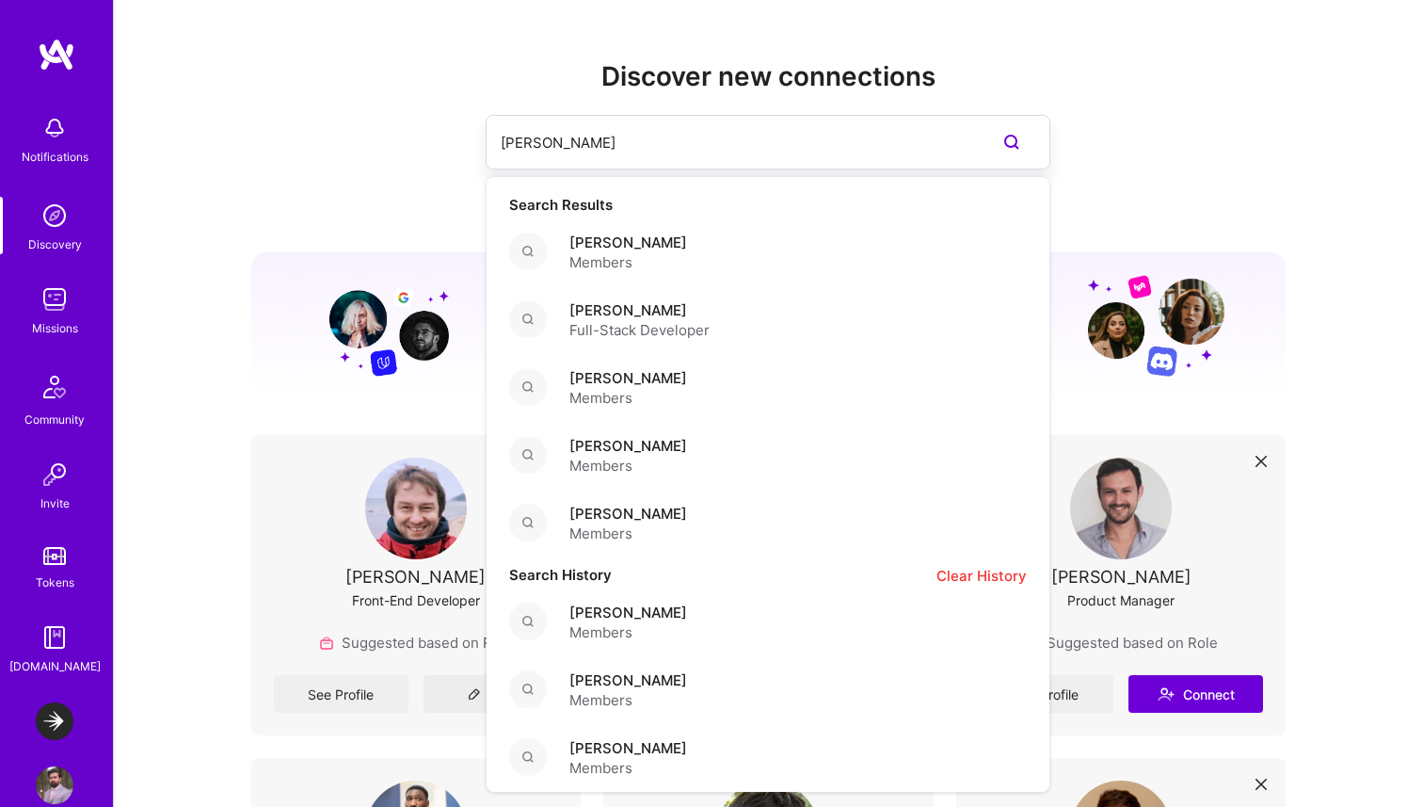
type input "ricardo"
click at [665, 464] on span "Members" at bounding box center [628, 466] width 118 height 20
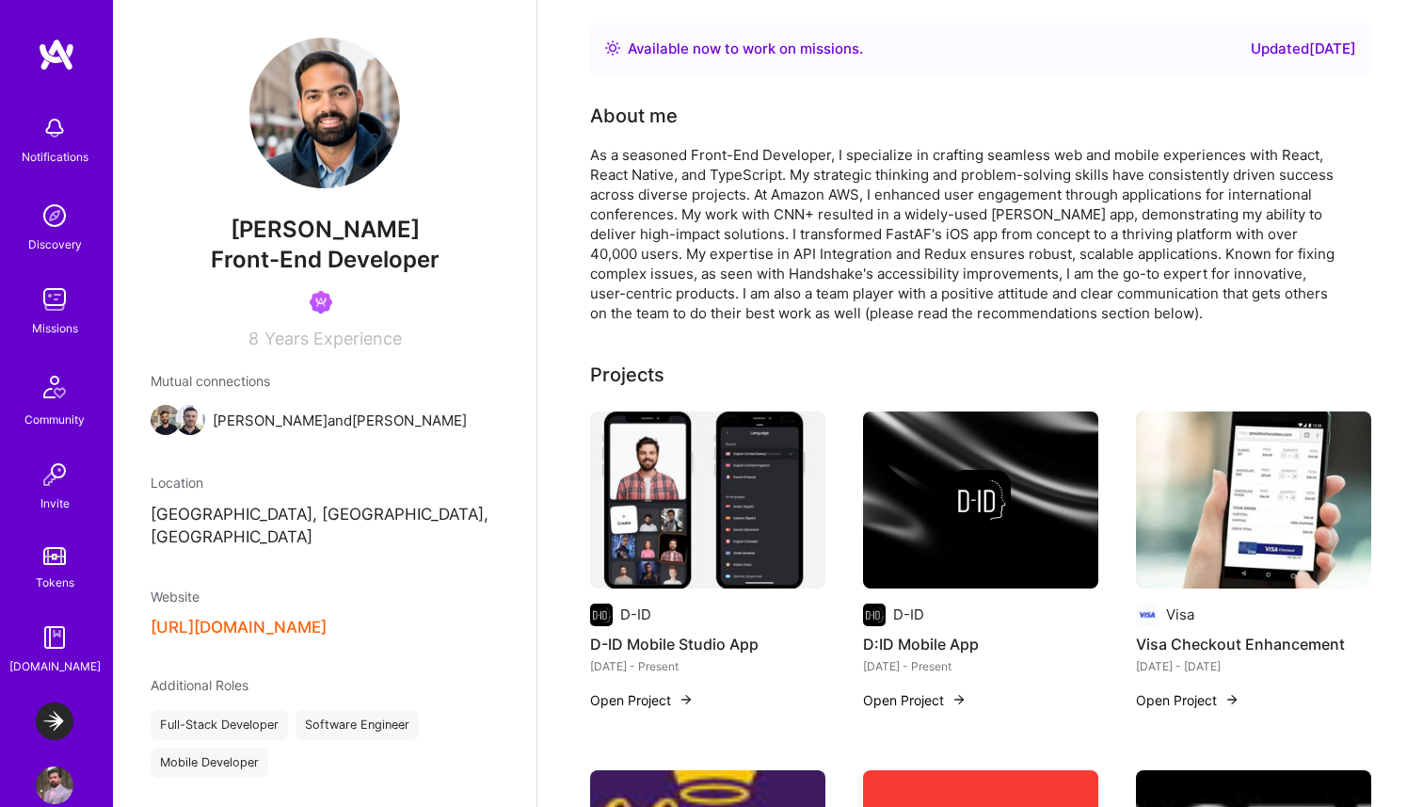
click at [754, 254] on div "As a seasoned Front-End Developer, I specialize in crafting seamless web and mo…" at bounding box center [966, 234] width 753 height 178
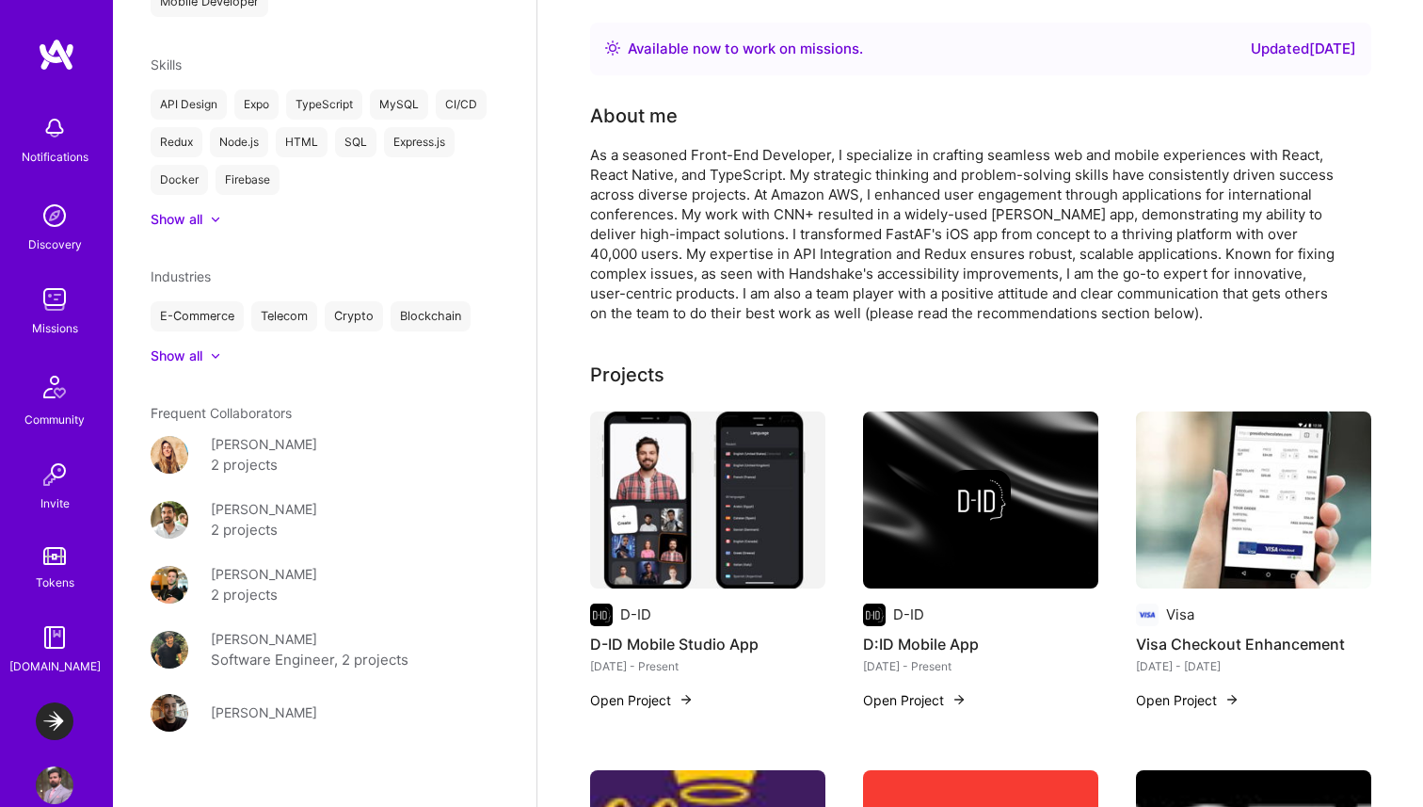
click at [873, 248] on div "As a seasoned Front-End Developer, I specialize in crafting seamless web and mo…" at bounding box center [966, 234] width 753 height 178
click at [57, 287] on img at bounding box center [55, 299] width 38 height 38
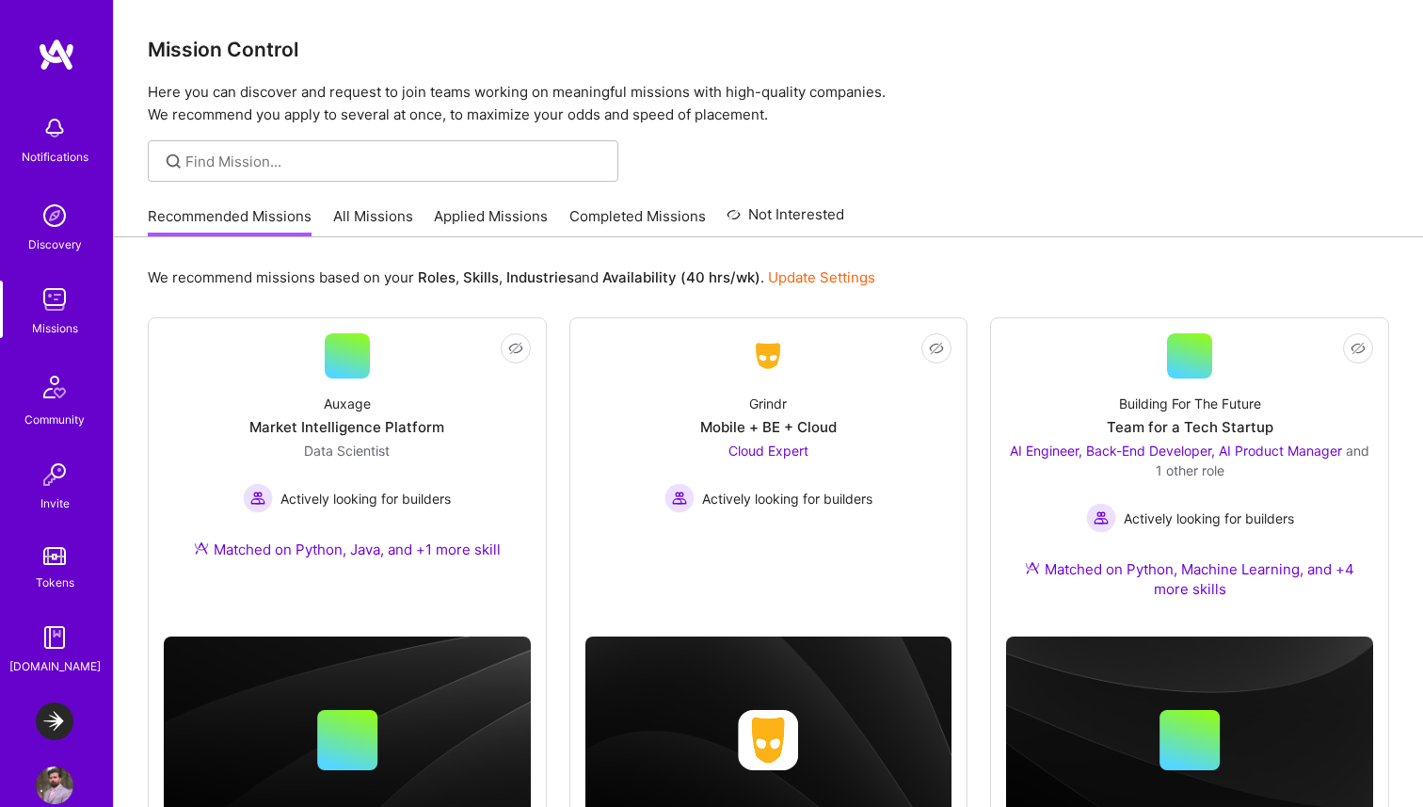
click at [349, 216] on link "All Missions" at bounding box center [373, 221] width 80 height 31
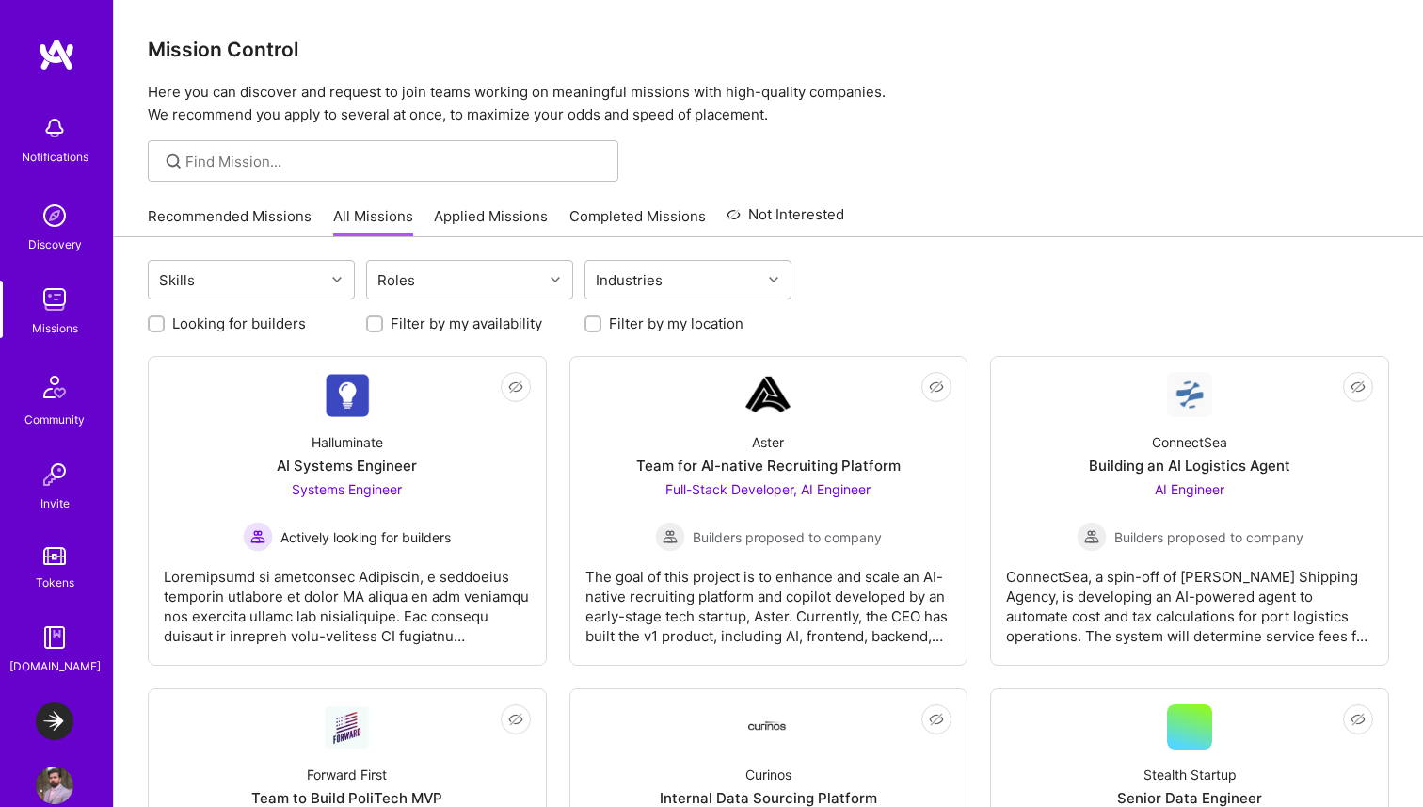
click at [501, 213] on link "Applied Missions" at bounding box center [491, 221] width 114 height 31
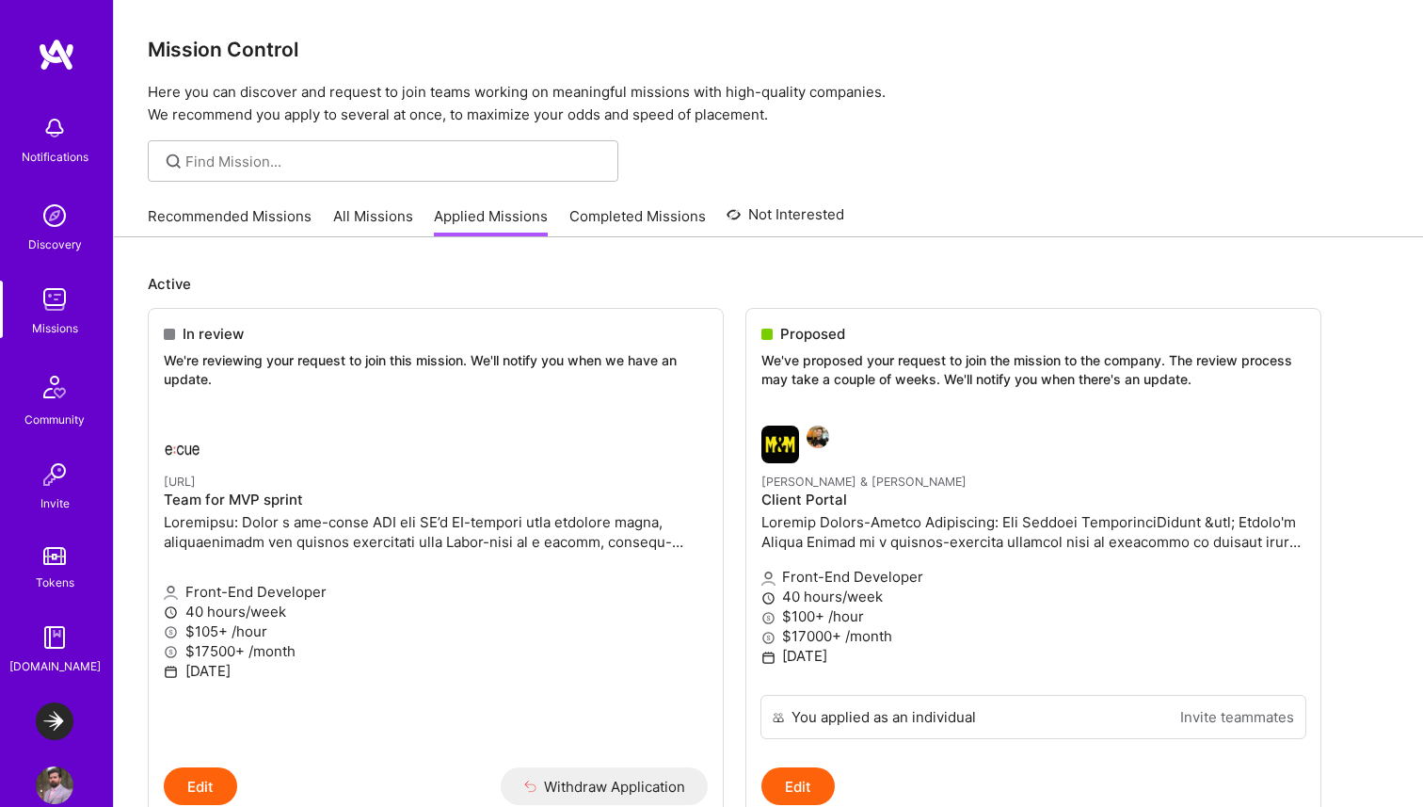
click at [710, 203] on div "Recommended Missions All Missions Applied Missions Completed Missions Not Inter…" at bounding box center [496, 216] width 697 height 40
click at [629, 203] on div "Recommended Missions All Missions Applied Missions Completed Missions Not Inter…" at bounding box center [496, 216] width 697 height 40
click at [615, 223] on link "Completed Missions" at bounding box center [637, 221] width 136 height 31
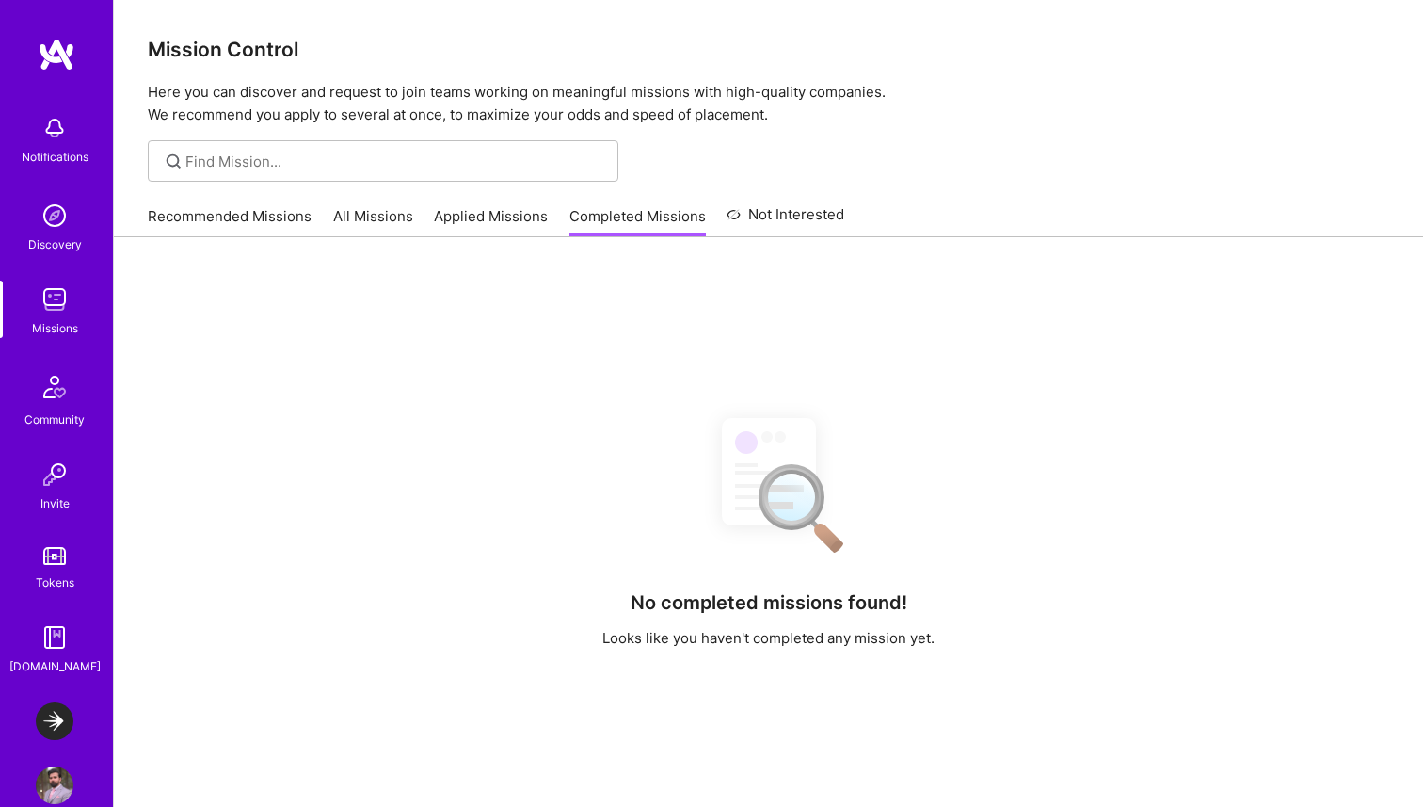
click at [497, 223] on link "Applied Missions" at bounding box center [491, 221] width 114 height 31
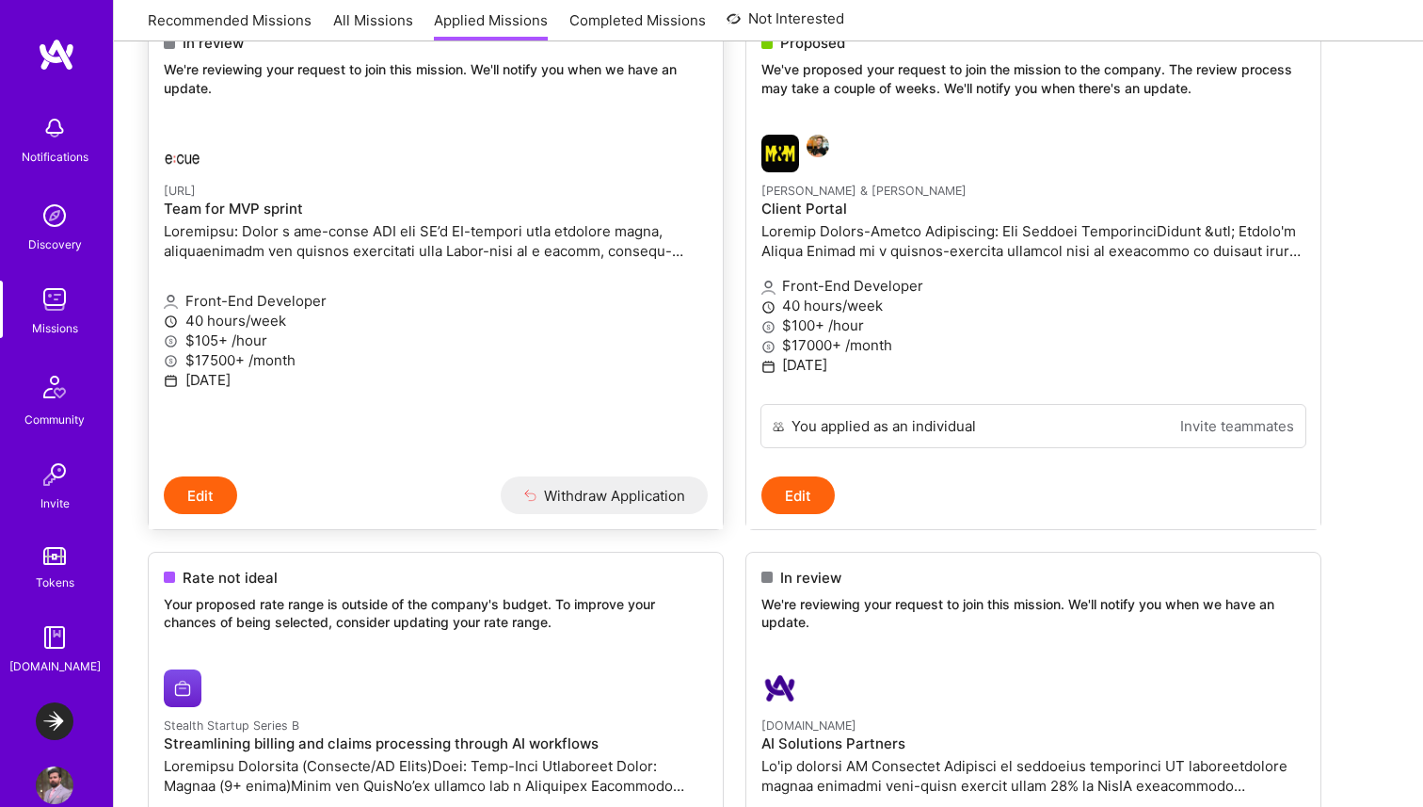
scroll to position [268, 0]
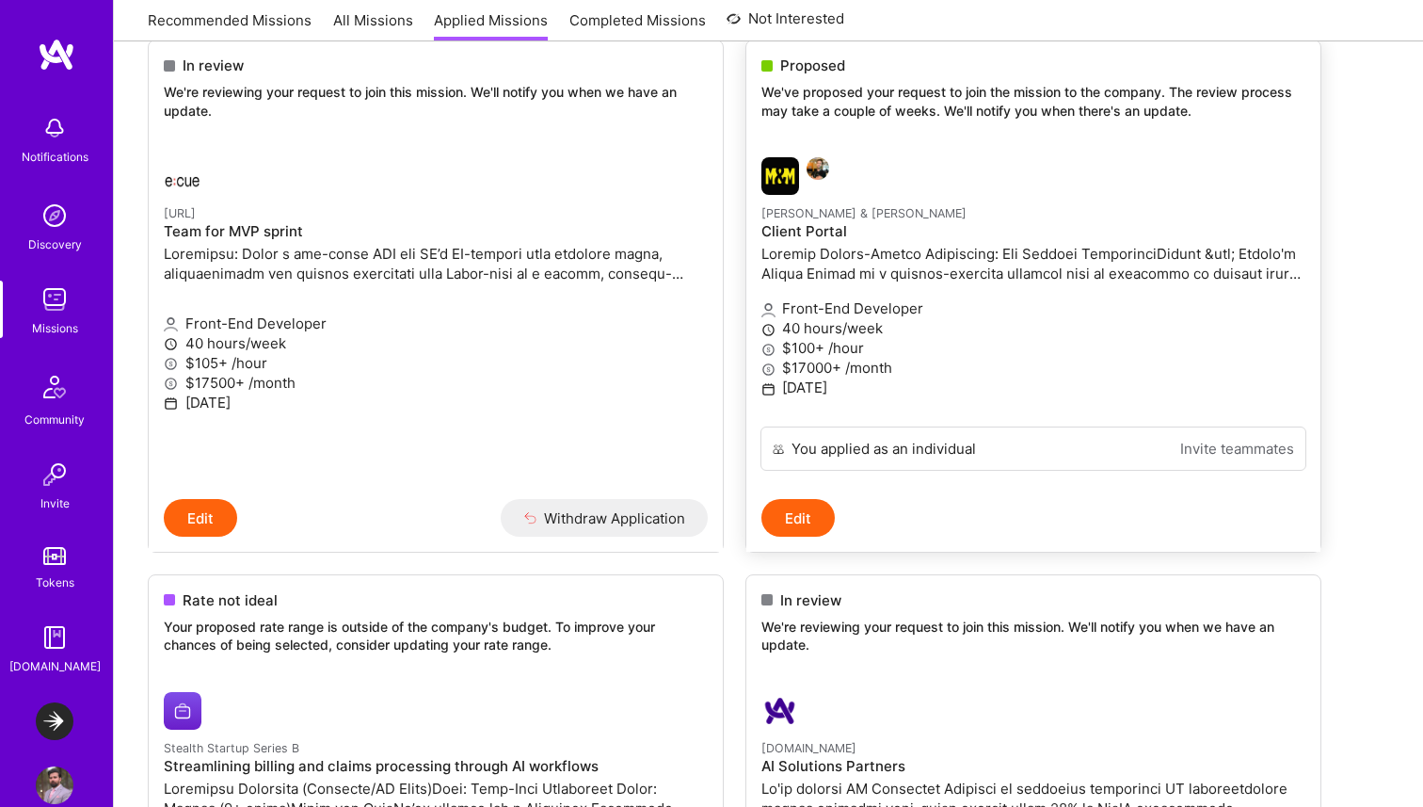
click at [953, 377] on p "$17000+ /month" at bounding box center [1033, 368] width 544 height 20
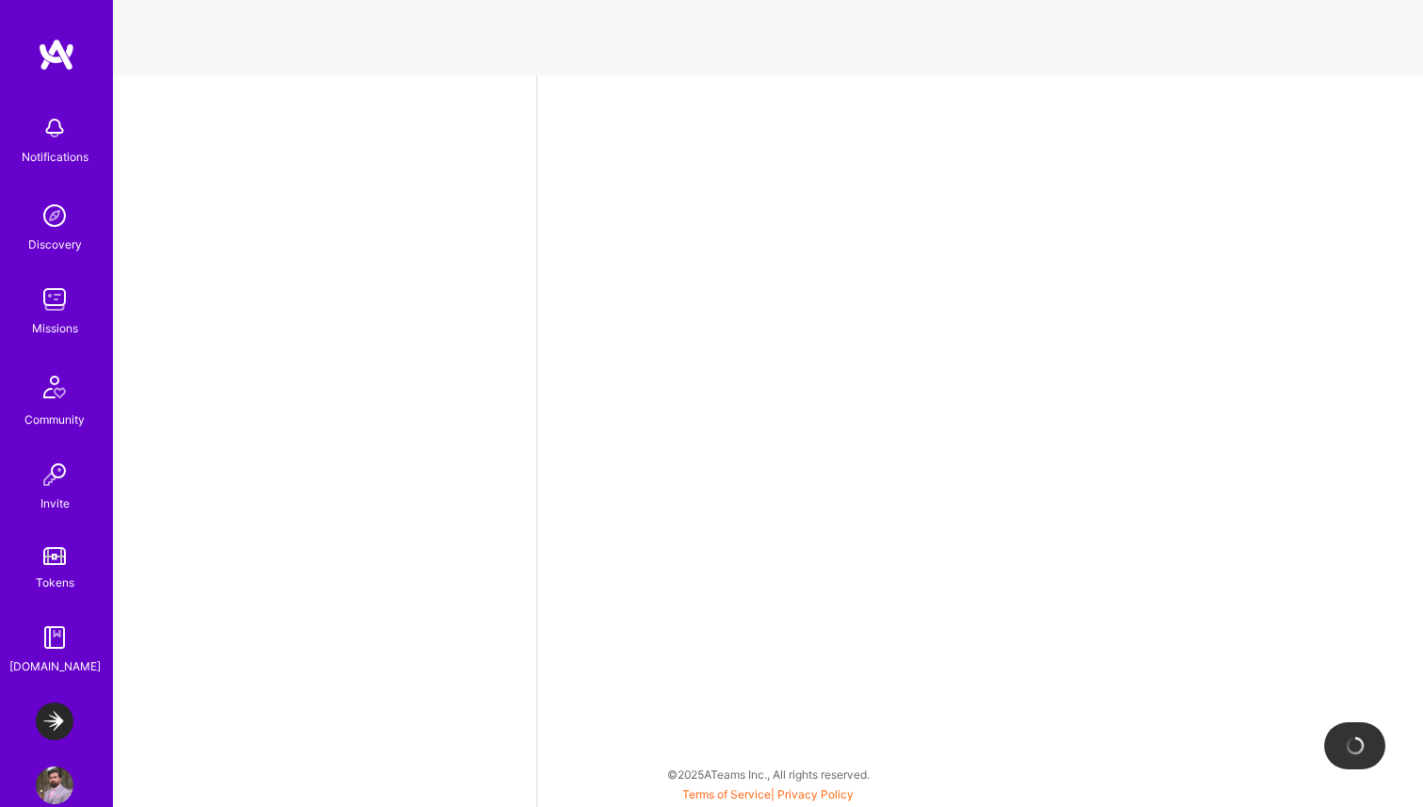
select select "CA"
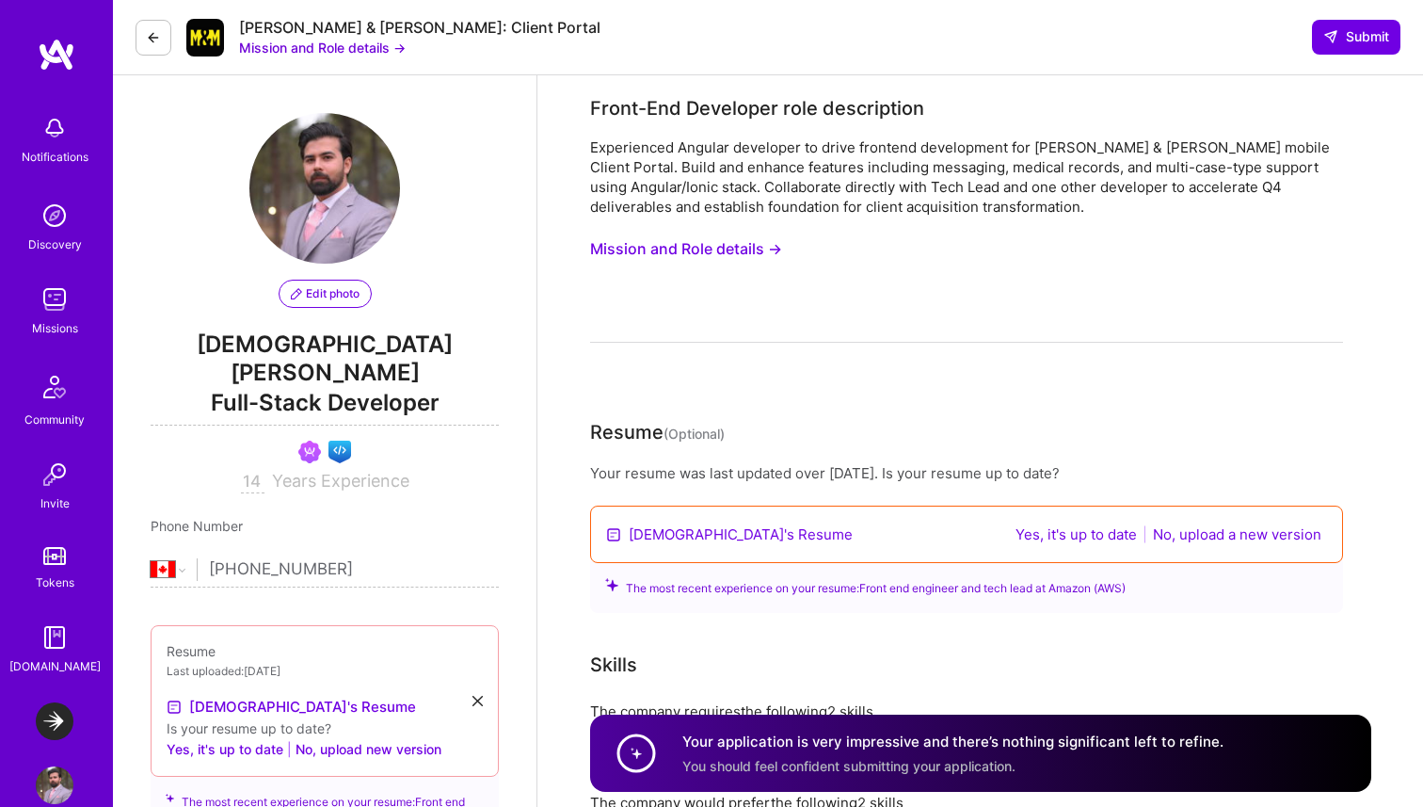
click at [699, 280] on div "Experienced Angular developer to drive frontend development for Morgan & Morgan…" at bounding box center [966, 239] width 753 height 205
click at [713, 232] on button "Mission and Role details →" at bounding box center [686, 249] width 192 height 35
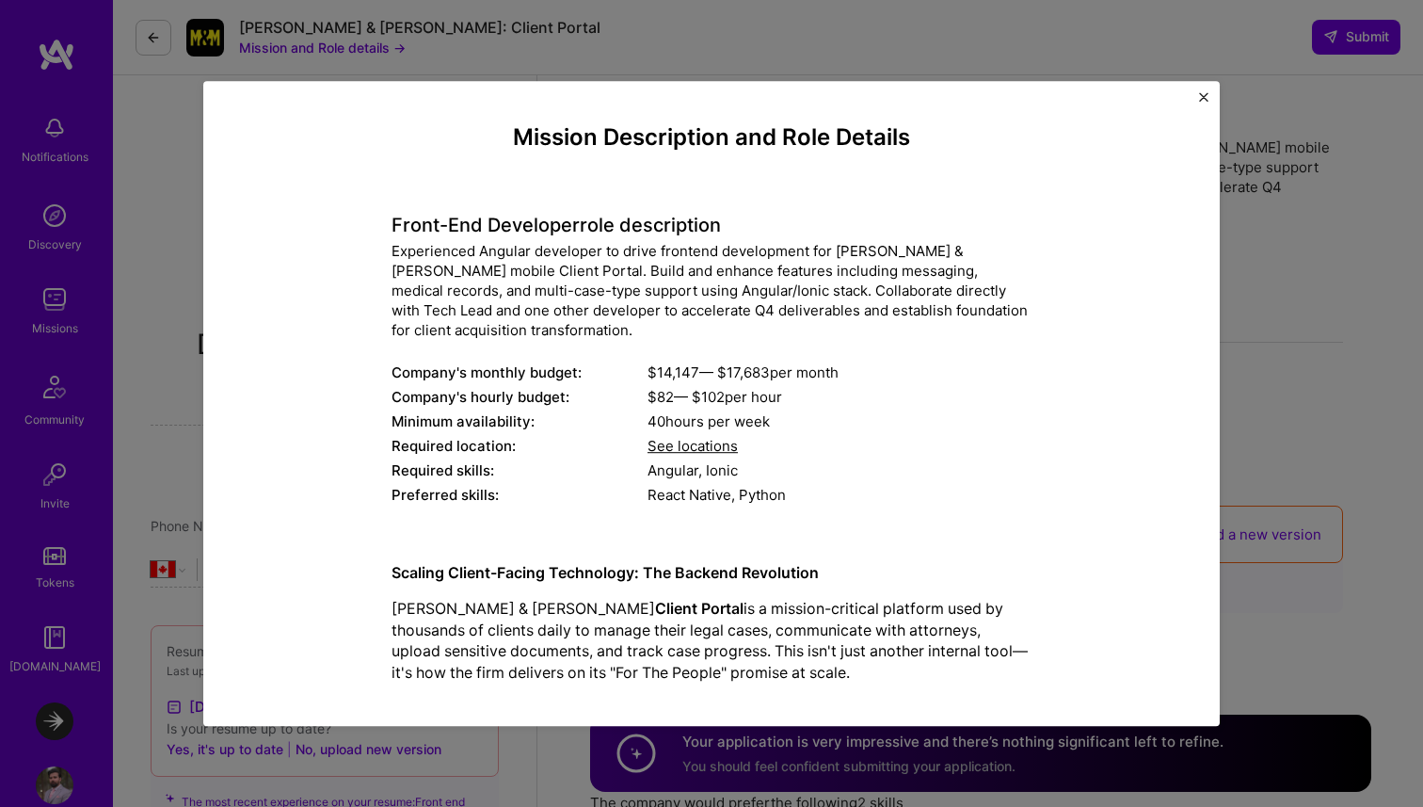
click at [1283, 258] on div "Mission Description and Role Details Front-End Developer role description Exper…" at bounding box center [711, 403] width 1423 height 807
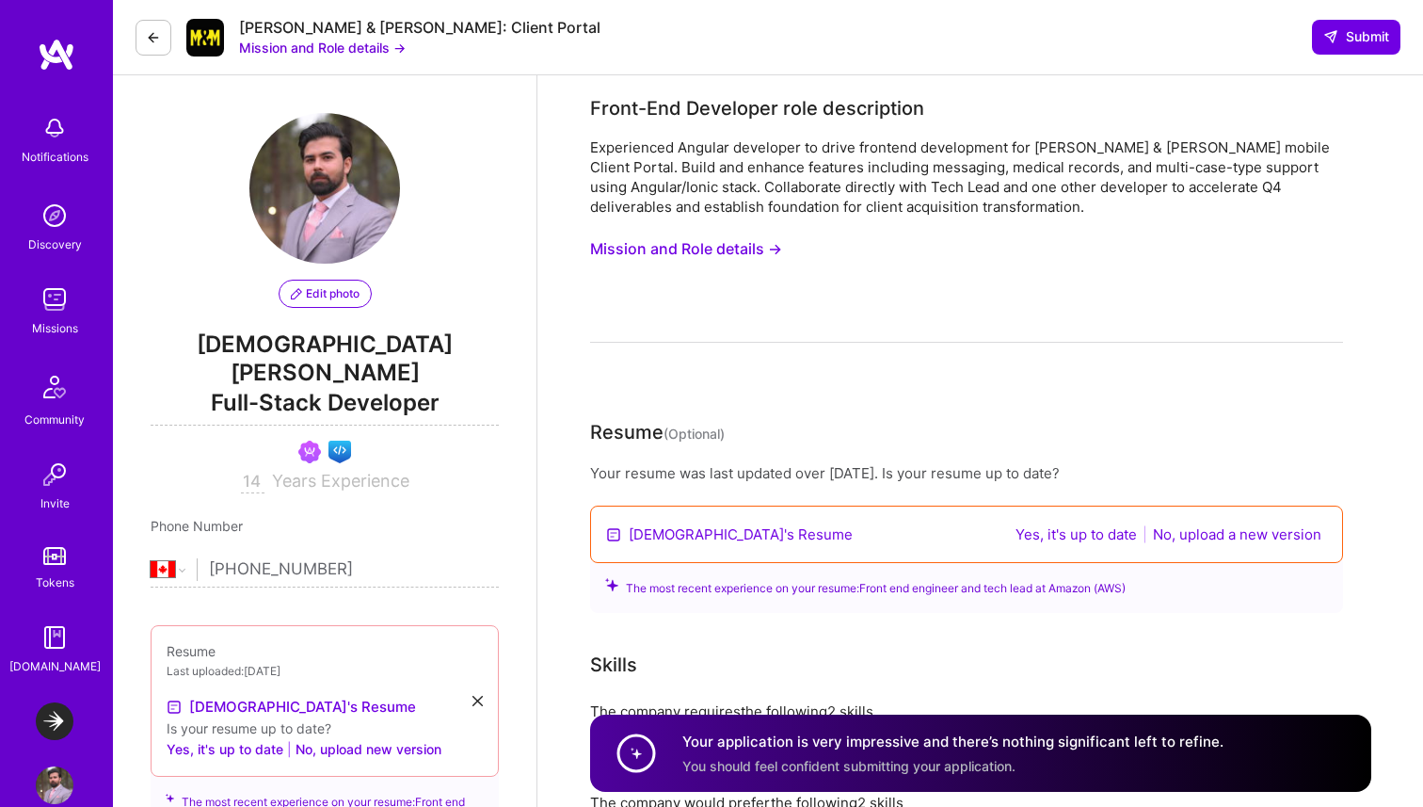
click at [371, 45] on button "Mission and Role details →" at bounding box center [322, 48] width 167 height 20
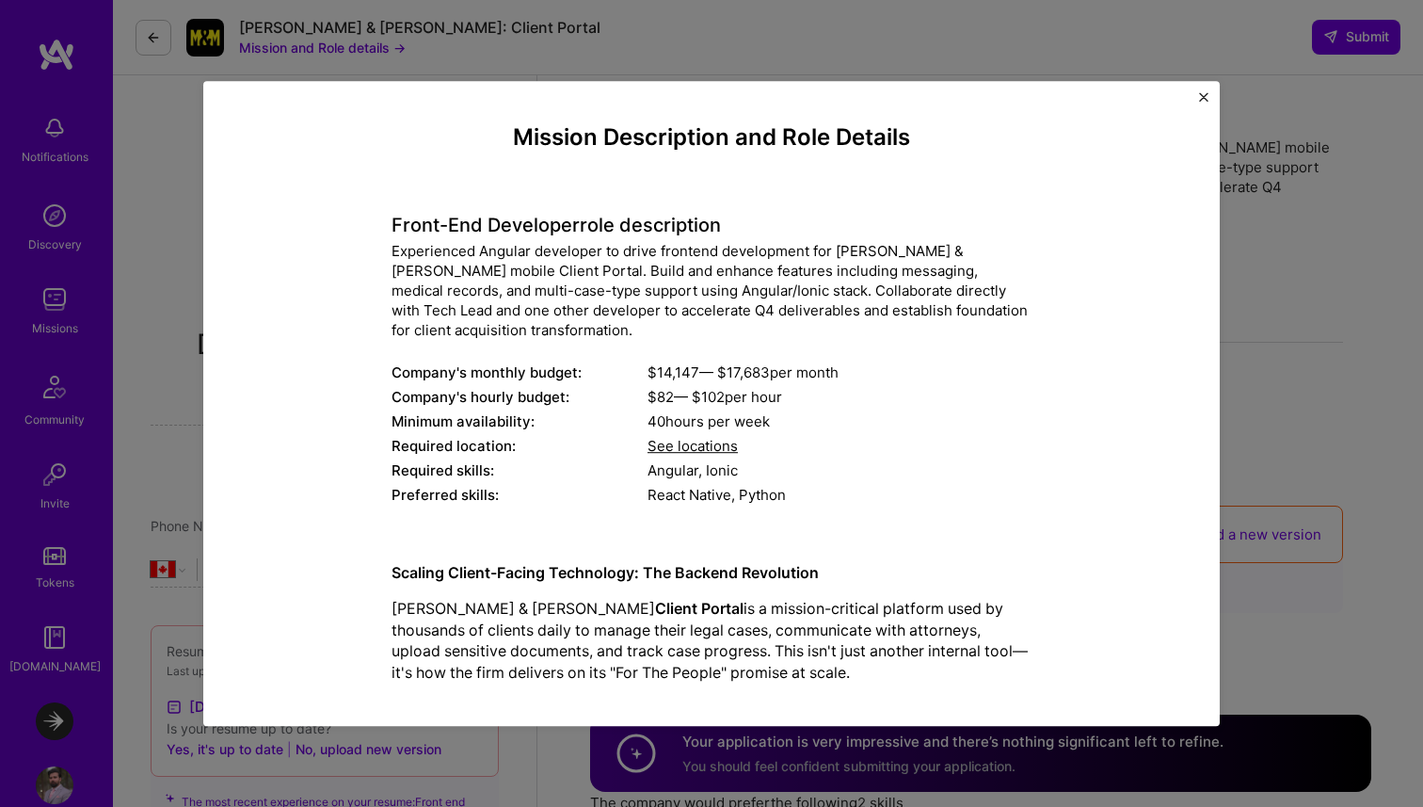
click at [765, 486] on div "React Native, Python" at bounding box center [840, 495] width 384 height 20
click at [723, 439] on span "See locations" at bounding box center [693, 446] width 90 height 18
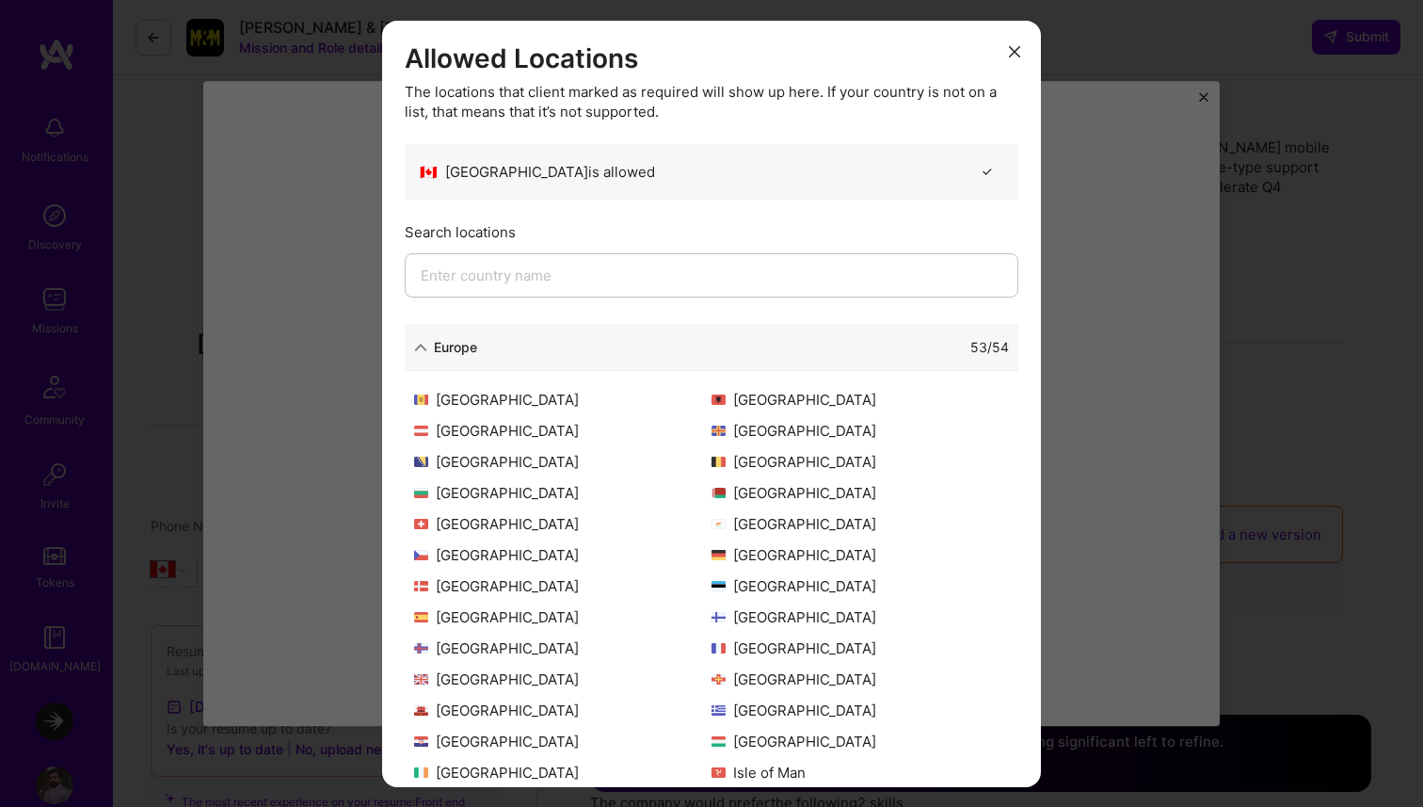
click at [1025, 60] on button "modal" at bounding box center [1014, 50] width 23 height 31
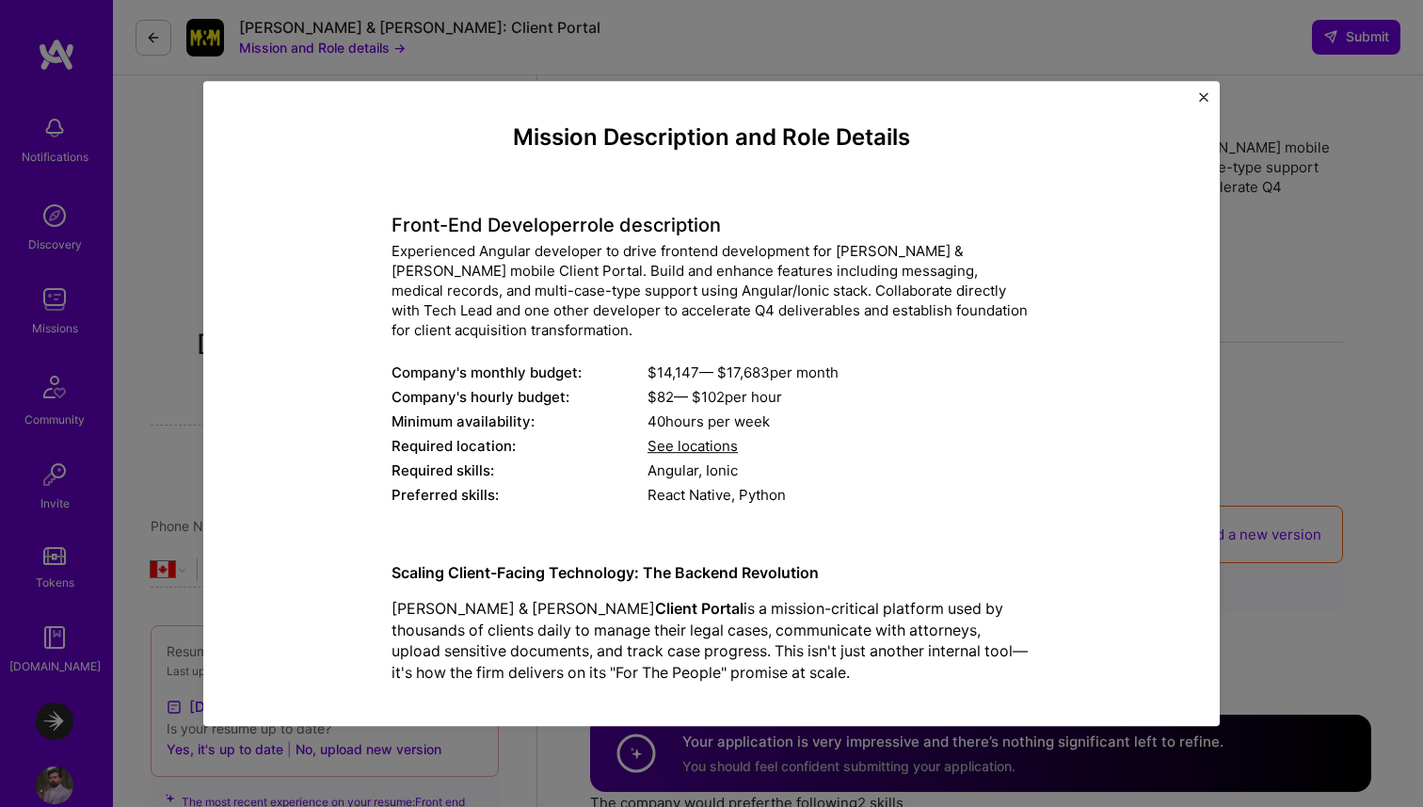
click at [1207, 93] on img "Close" at bounding box center [1203, 96] width 9 height 9
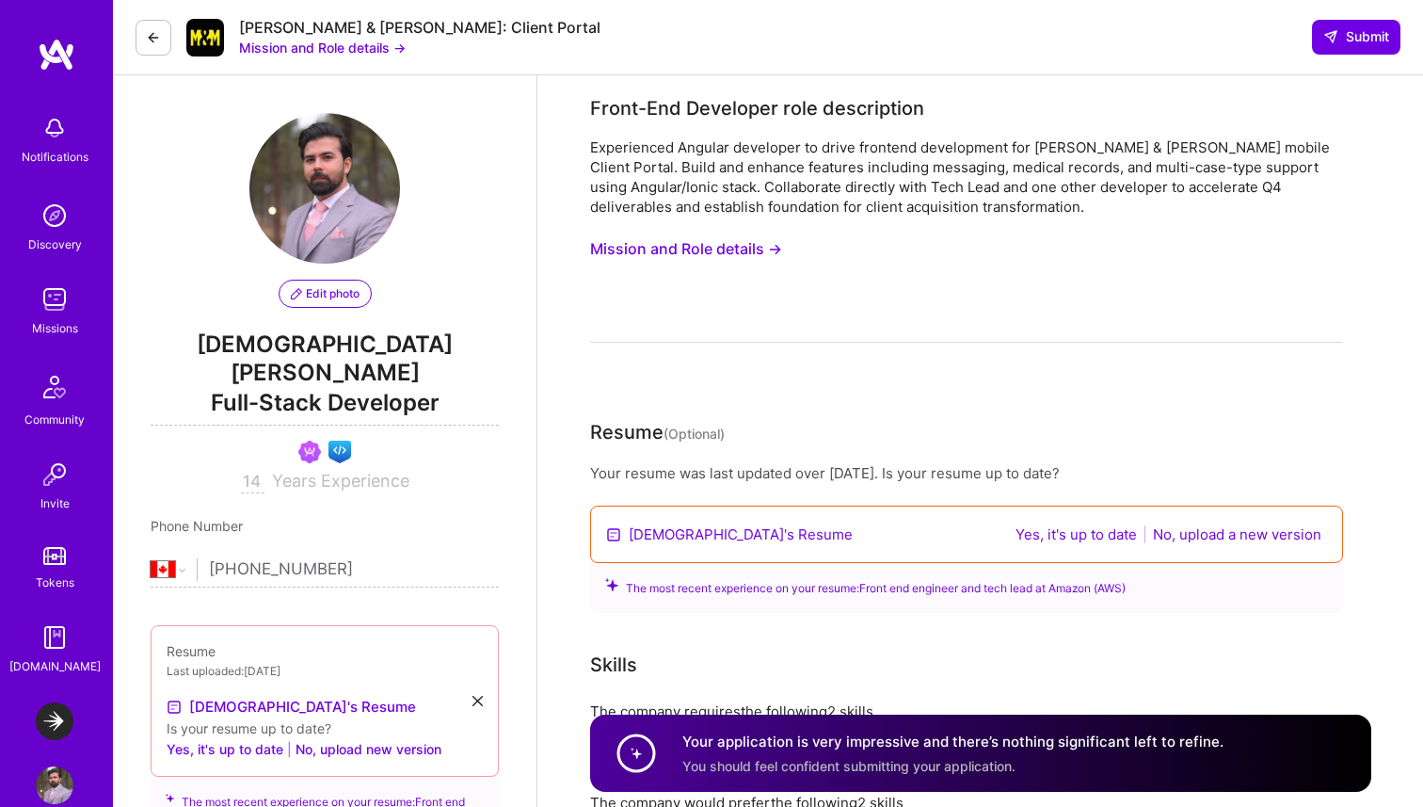
click at [970, 147] on div "Experienced Angular developer to drive frontend development for Morgan & Morgan…" at bounding box center [966, 176] width 753 height 79
click at [671, 306] on div "Experienced Angular developer to drive frontend development for Morgan & Morgan…" at bounding box center [966, 239] width 753 height 205
click at [42, 304] on img at bounding box center [55, 299] width 38 height 38
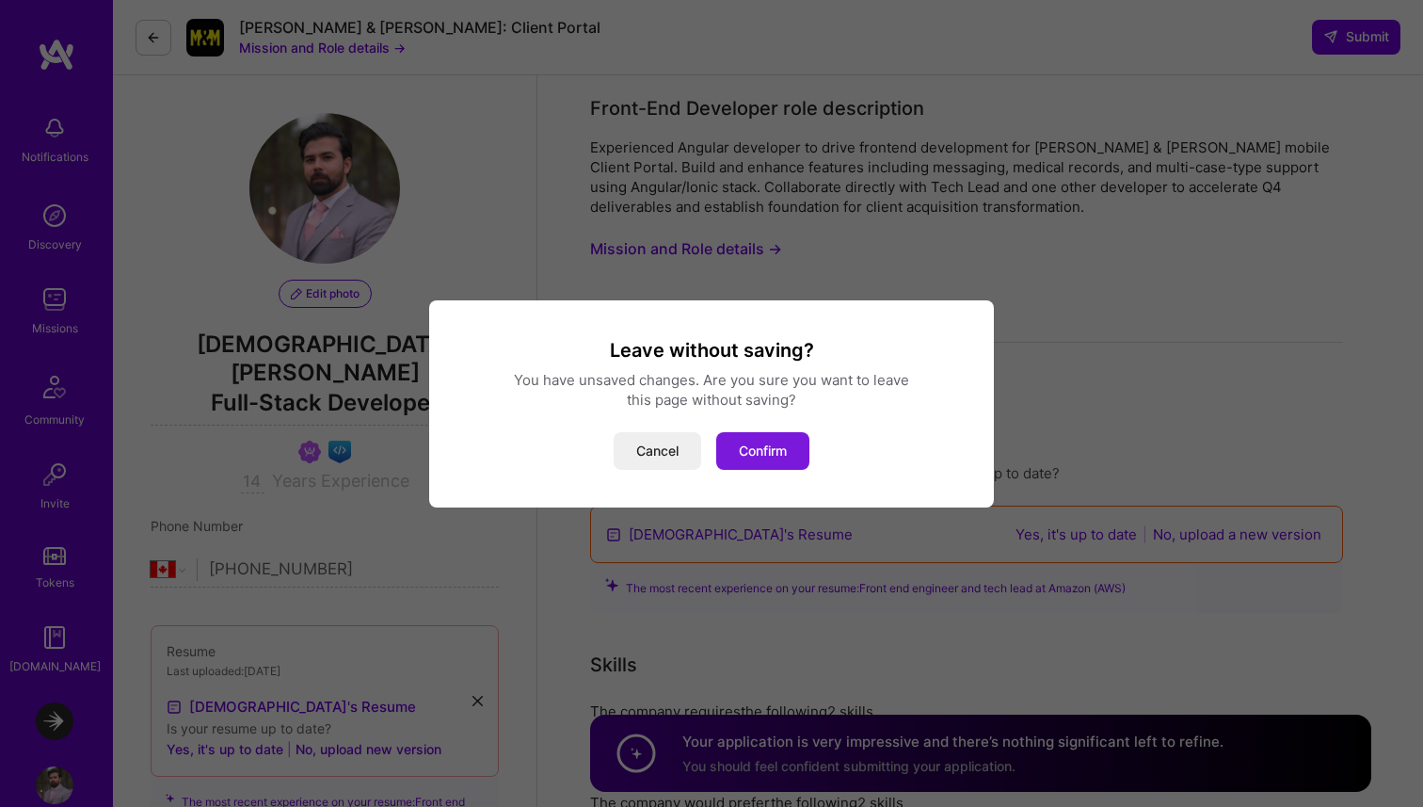
click at [745, 435] on button "Confirm" at bounding box center [762, 451] width 93 height 38
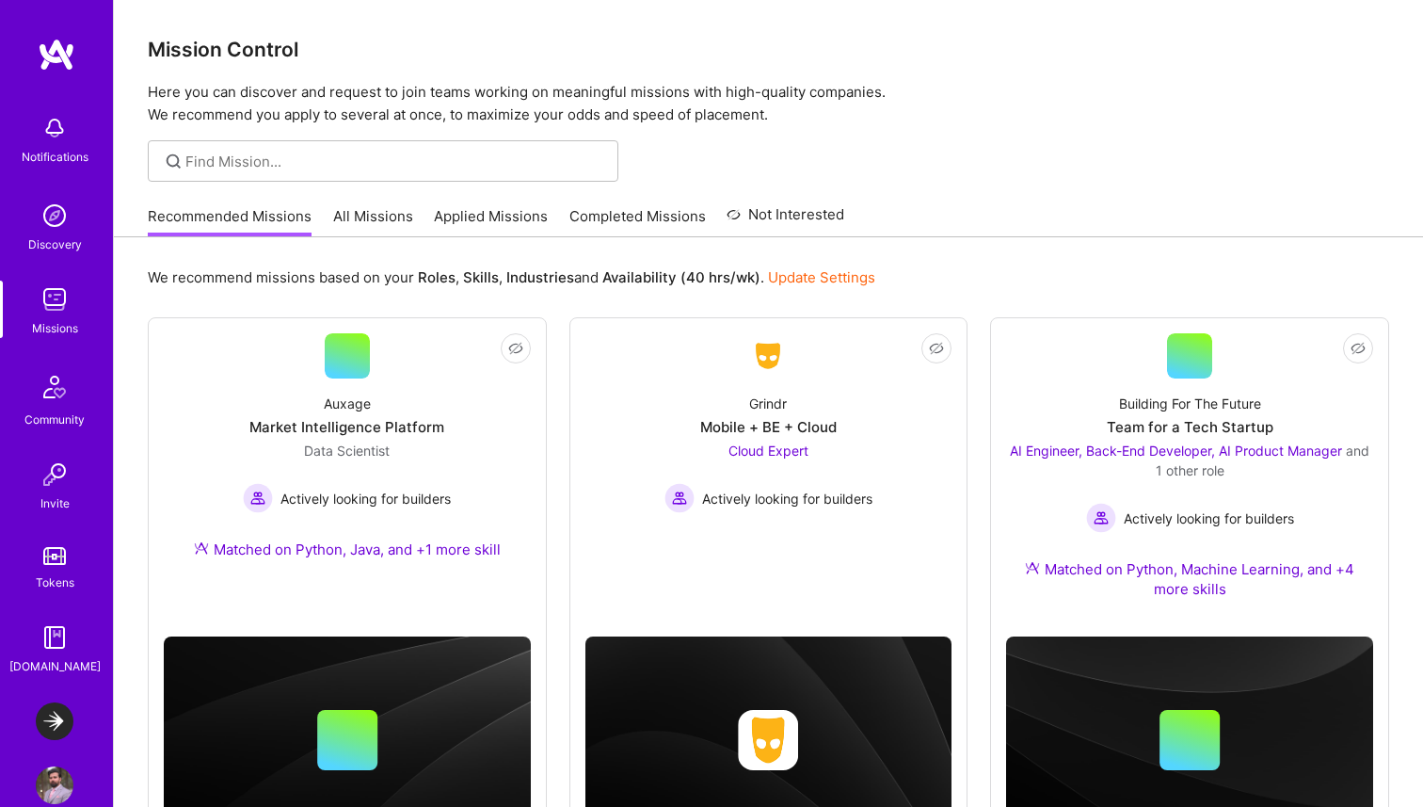
click at [363, 220] on link "All Missions" at bounding box center [373, 221] width 80 height 31
